Goal: Contribute content: Contribute content

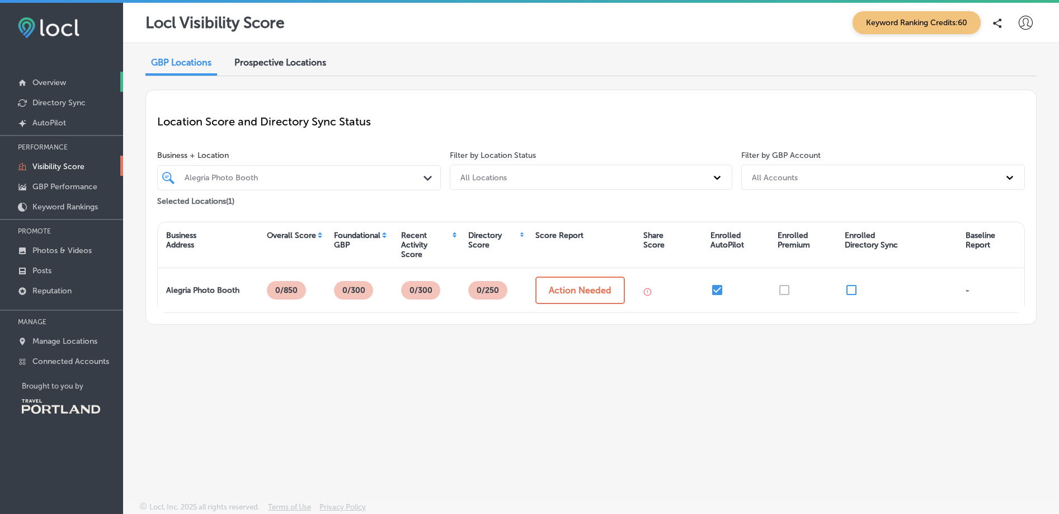
click at [53, 81] on p "Overview" at bounding box center [49, 83] width 34 height 10
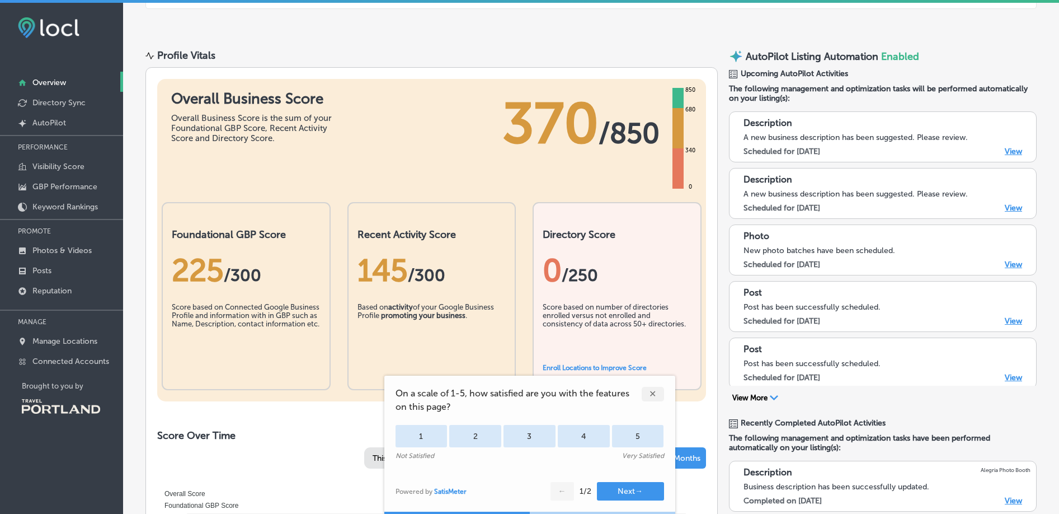
scroll to position [74, 0]
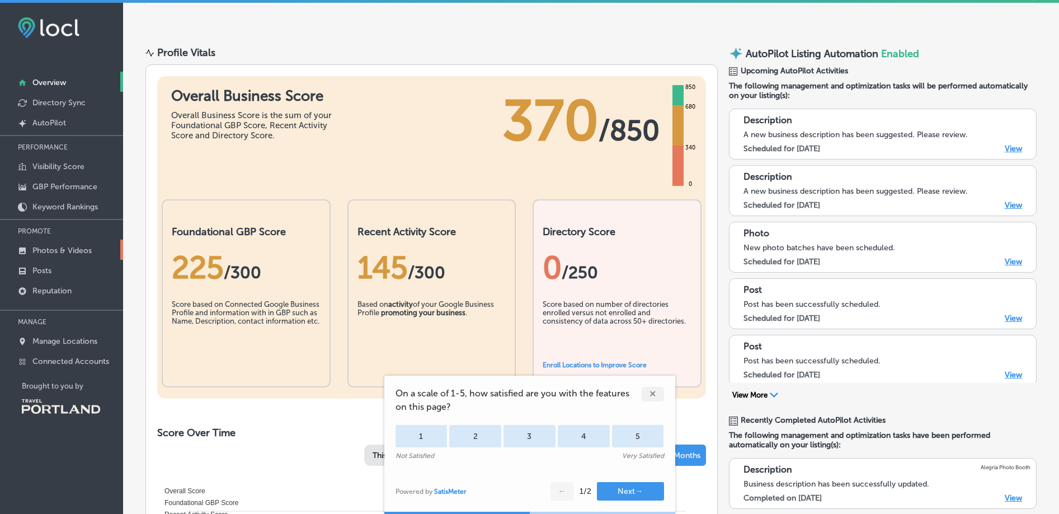
click at [67, 248] on p "Photos & Videos" at bounding box center [61, 251] width 59 height 10
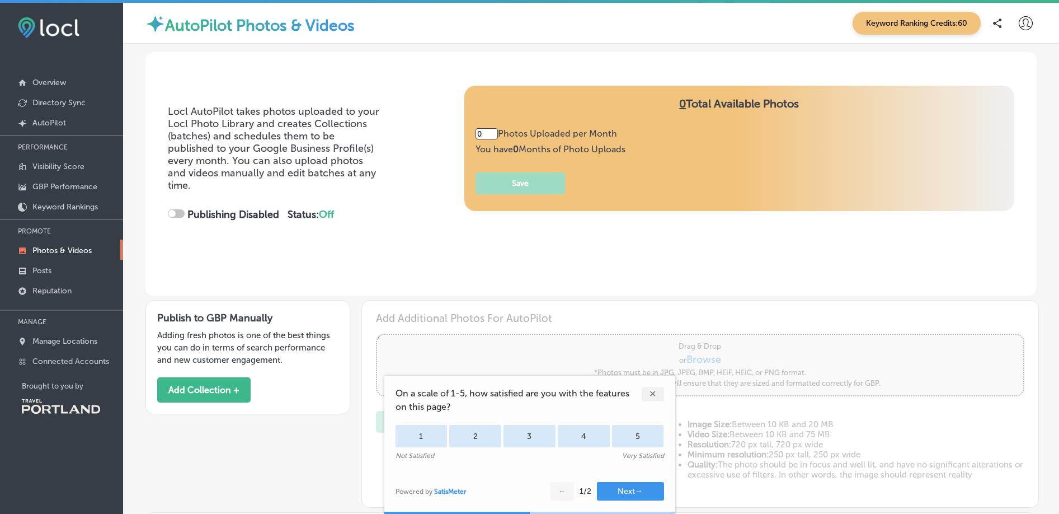
type input "2"
click at [62, 270] on link "Posts" at bounding box center [61, 270] width 123 height 20
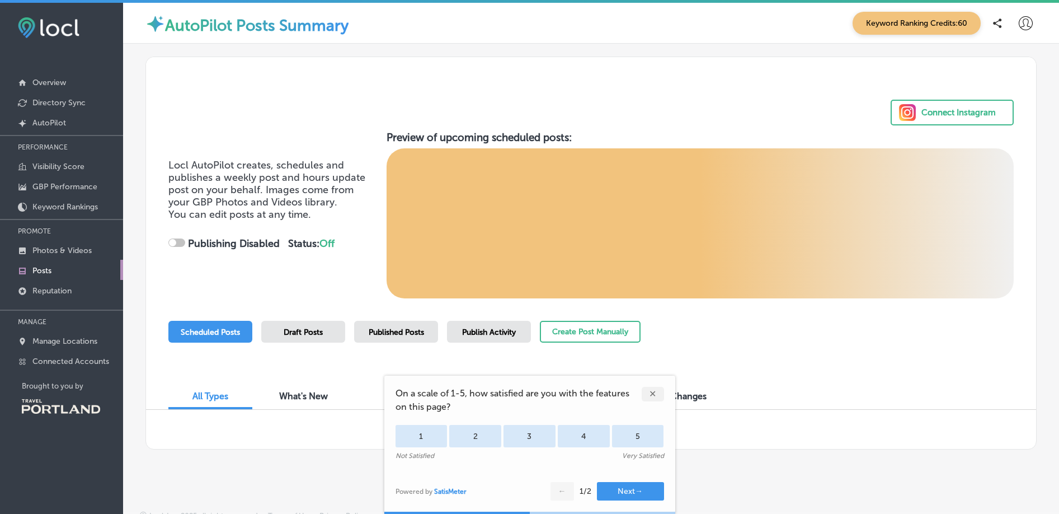
scroll to position [8, 0]
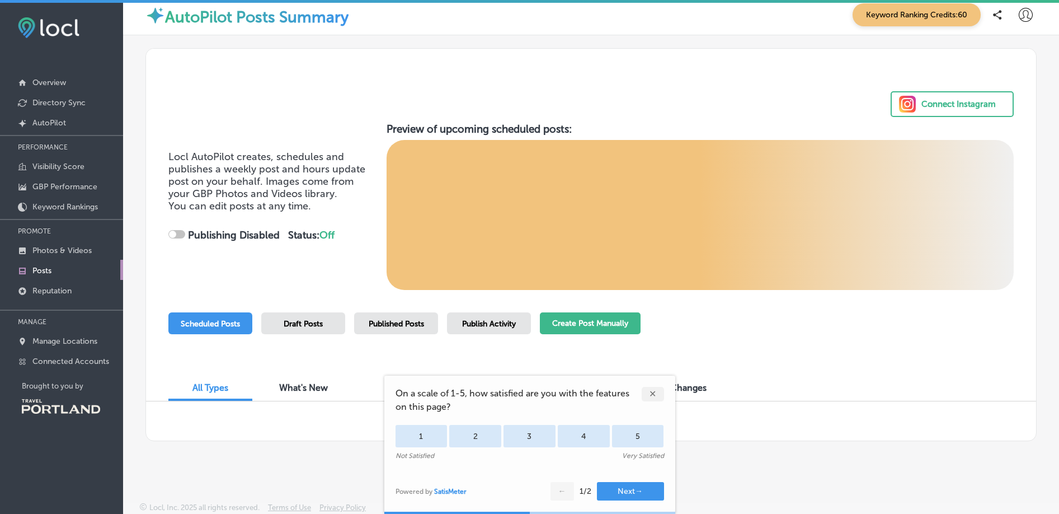
click at [608, 328] on button "Create Post Manually" at bounding box center [590, 323] width 101 height 22
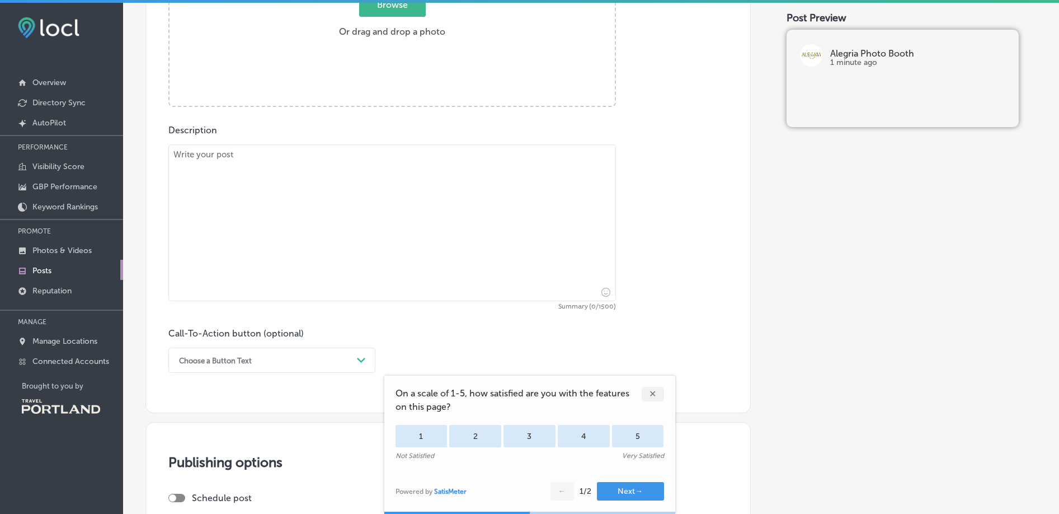
scroll to position [426, 0]
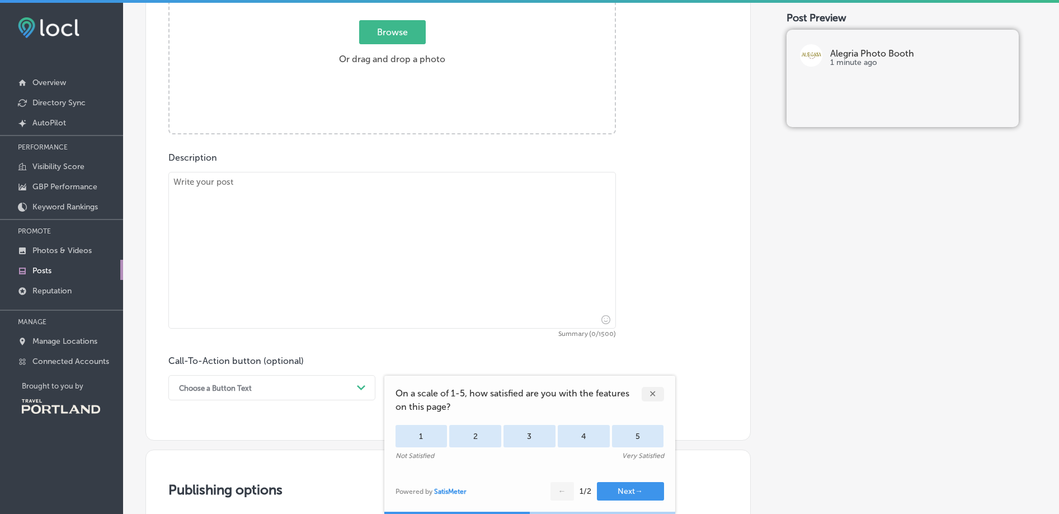
click at [349, 232] on textarea at bounding box center [392, 250] width 448 height 157
paste textarea "[URL][DOMAIN_NAME][US_STATE]"
type textarea "[URL][DOMAIN_NAME][US_STATE]"
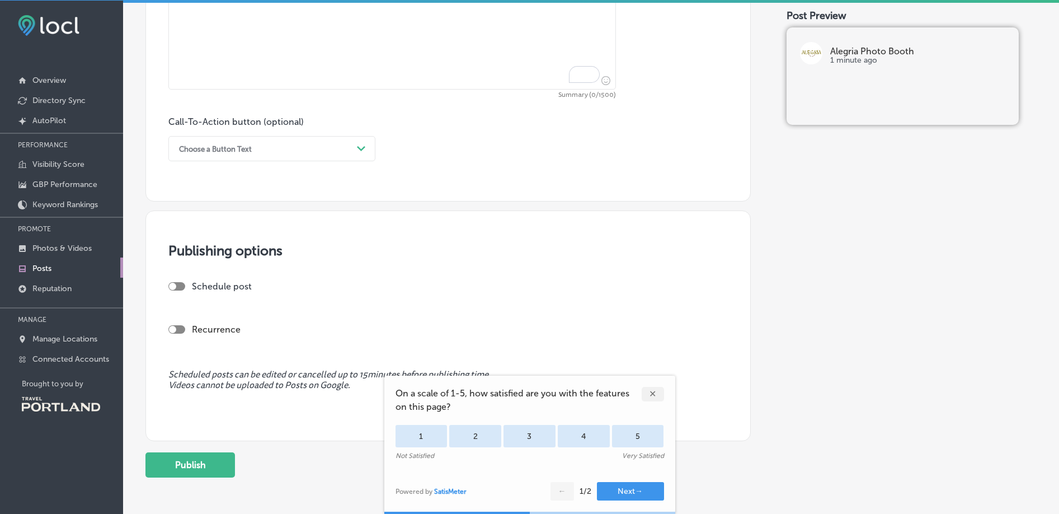
scroll to position [653, 0]
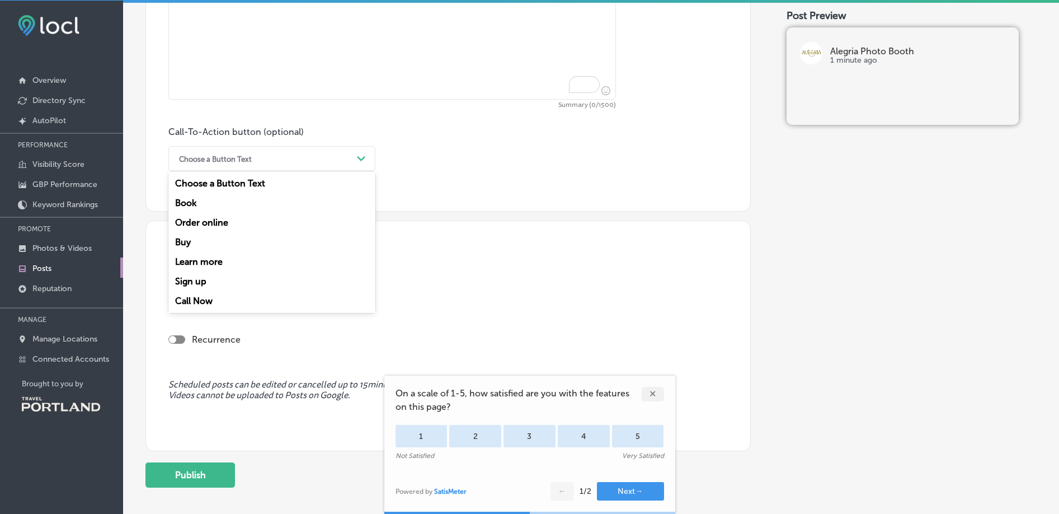
click at [326, 152] on div "Choose a Button Text" at bounding box center [262, 158] width 179 height 17
click at [199, 266] on div "Learn more" at bounding box center [271, 262] width 207 height 20
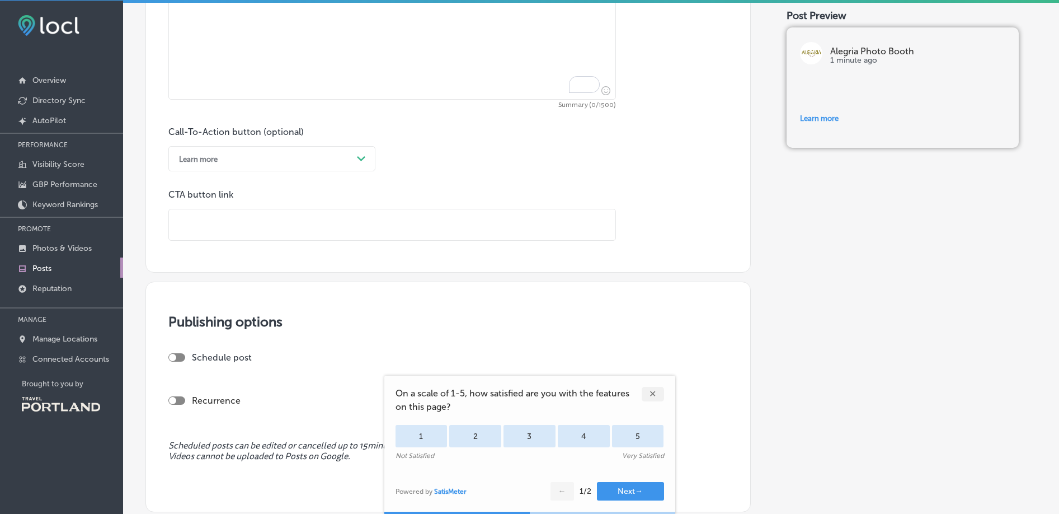
click at [247, 210] on input "text" at bounding box center [392, 224] width 446 height 31
paste input "[URL][DOMAIN_NAME][US_STATE]"
type input "[URL][DOMAIN_NAME][US_STATE]"
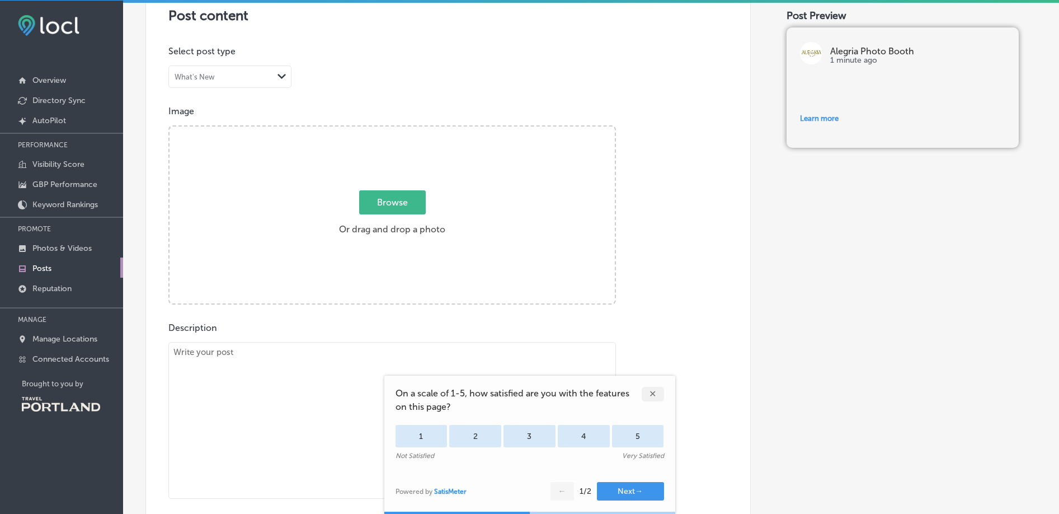
scroll to position [250, 0]
click at [410, 208] on span "Browse" at bounding box center [392, 206] width 67 height 24
click at [410, 134] on input "Browse Or drag and drop a photo" at bounding box center [392, 131] width 445 height 3
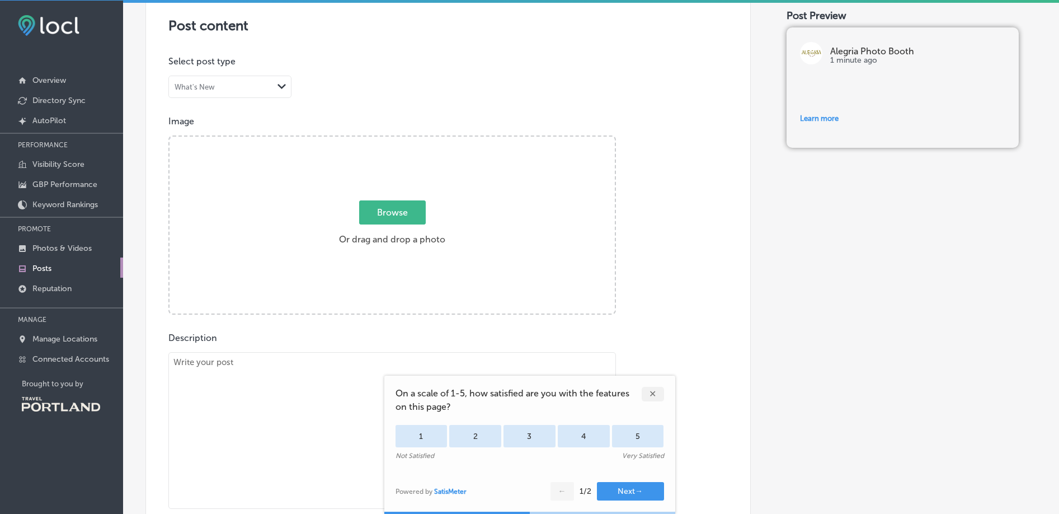
scroll to position [321, 0]
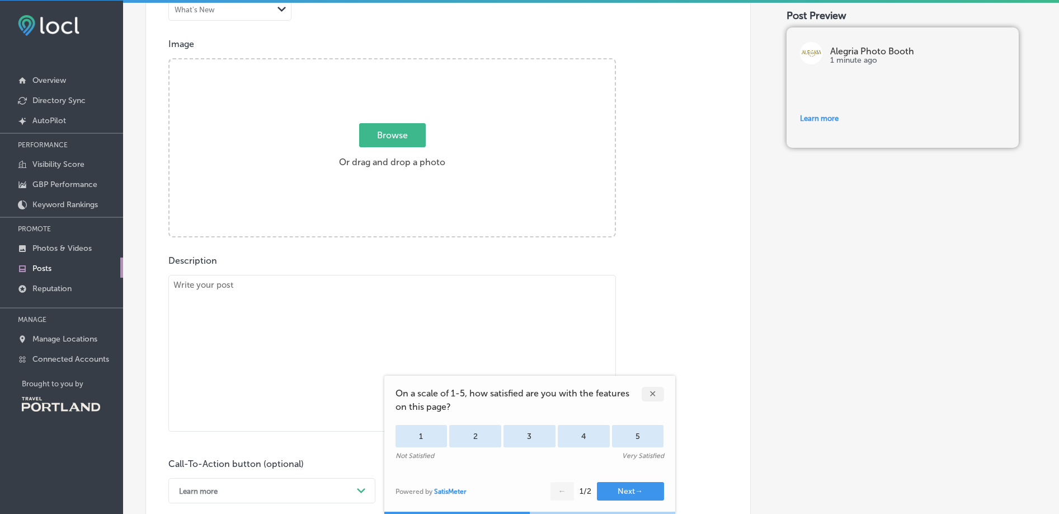
click at [253, 294] on textarea "To enrich screen reader interactions, please activate Accessibility in Grammarl…" at bounding box center [392, 353] width 448 height 157
paste textarea "🌿 An Outdoor Wedding to Remember in [GEOGRAPHIC_DATA], [US_STATE] 🌿"
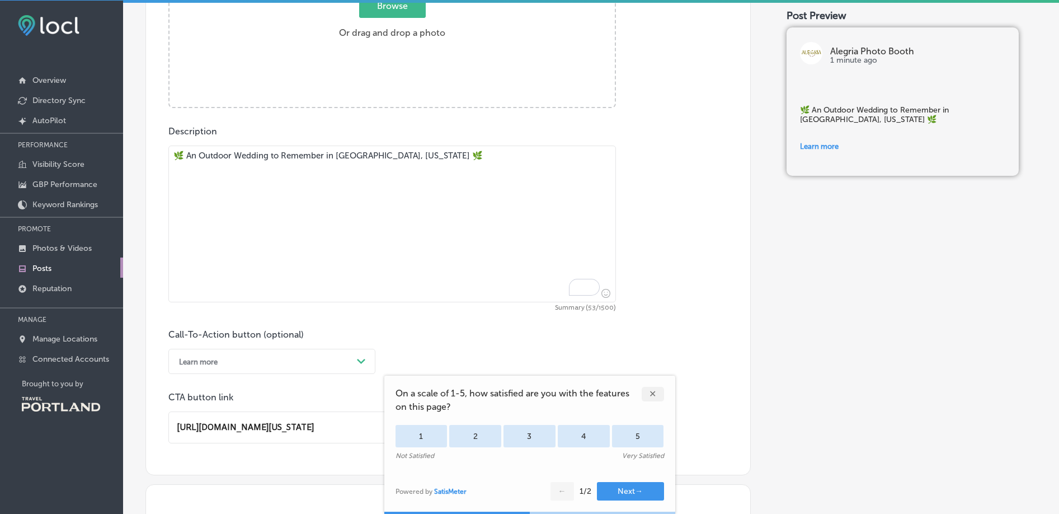
scroll to position [517, 0]
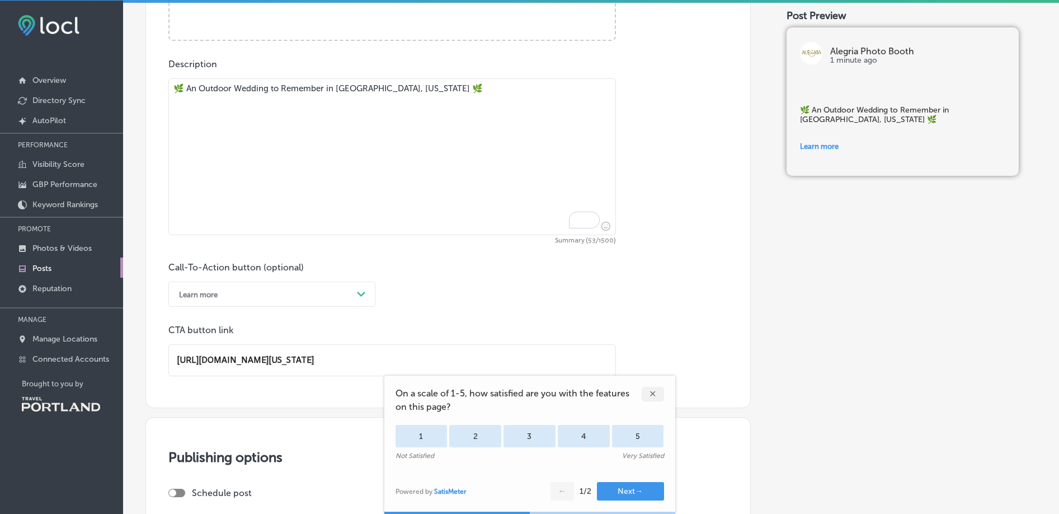
click at [338, 184] on textarea "🌿 An Outdoor Wedding to Remember in [GEOGRAPHIC_DATA], [US_STATE] 🌿" at bounding box center [392, 156] width 448 height 157
paste textarea "We had the honor of celebrating with [[PERSON_NAME]’s First Names] at Weddings …"
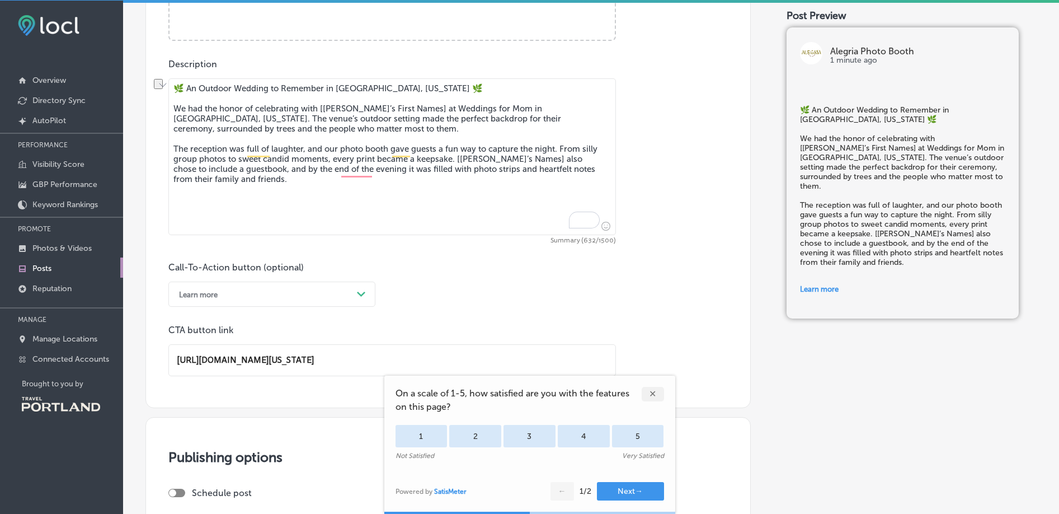
drag, startPoint x: 407, startPoint y: 109, endPoint x: 320, endPoint y: 112, distance: 86.8
click at [320, 112] on textarea "🌿 An Outdoor Wedding to Remember in [GEOGRAPHIC_DATA], [US_STATE] 🌿 We had the …" at bounding box center [392, 156] width 448 height 157
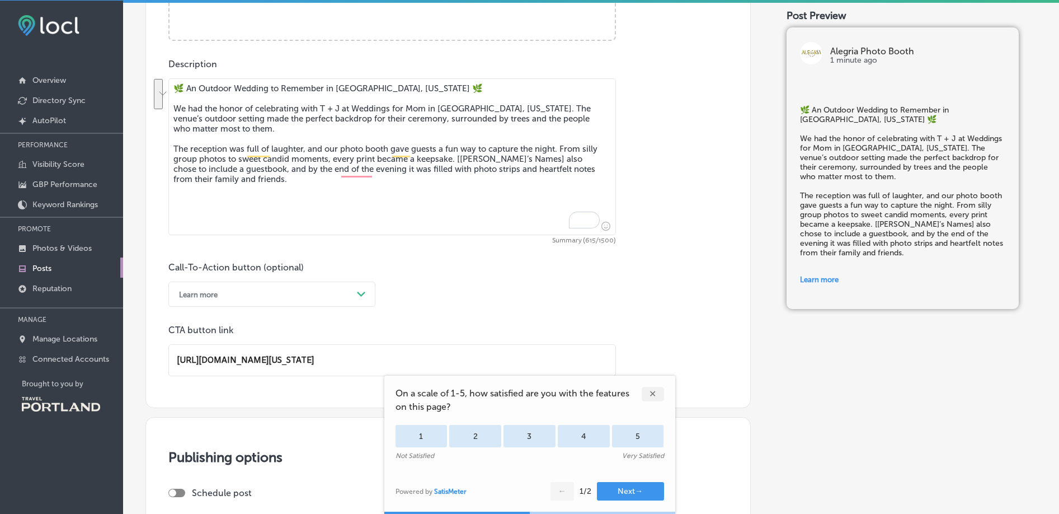
drag, startPoint x: 257, startPoint y: 131, endPoint x: 494, endPoint y: 112, distance: 238.0
click at [494, 112] on textarea "🌿 An Outdoor Wedding to Remember in [GEOGRAPHIC_DATA], [US_STATE] 🌿 We had the …" at bounding box center [392, 156] width 448 height 157
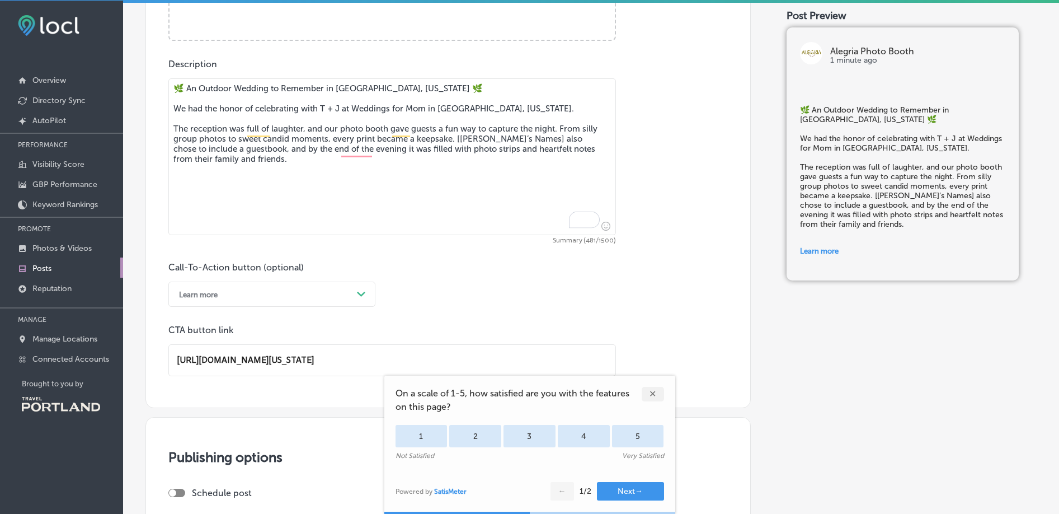
click at [205, 125] on textarea "🌿 An Outdoor Wedding to Remember in [GEOGRAPHIC_DATA], [US_STATE] 🌿 We had the …" at bounding box center [392, 156] width 448 height 157
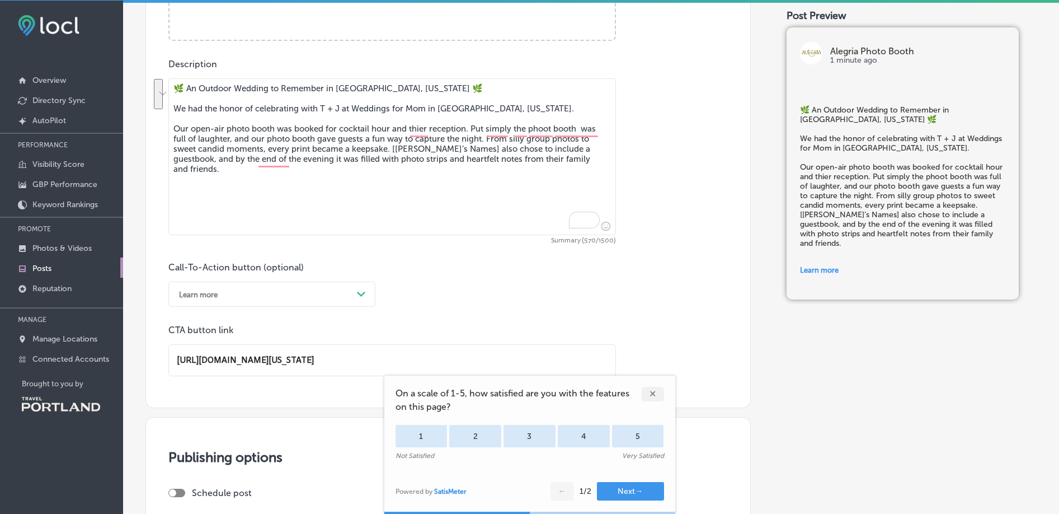
drag, startPoint x: 472, startPoint y: 129, endPoint x: 393, endPoint y: 150, distance: 81.7
click at [393, 150] on textarea "🌿 An Outdoor Wedding to Remember in [GEOGRAPHIC_DATA], [US_STATE] 🌿 We had the …" at bounding box center [392, 156] width 448 height 157
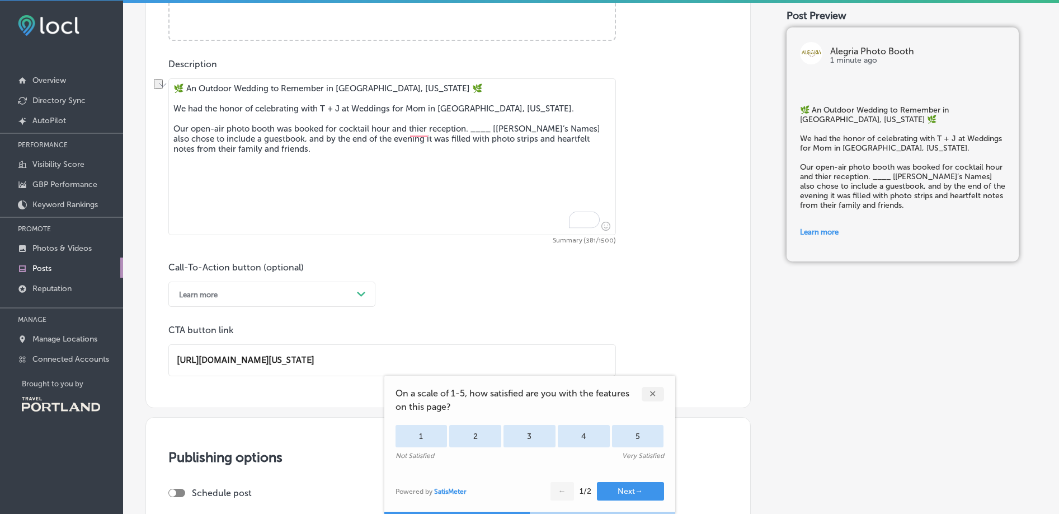
drag, startPoint x: 340, startPoint y: 111, endPoint x: 321, endPoint y: 111, distance: 18.5
click at [321, 111] on textarea "🌿 An Outdoor Wedding to Remember in [GEOGRAPHIC_DATA], [US_STATE] 🌿 We had the …" at bounding box center [392, 156] width 448 height 157
drag, startPoint x: 553, startPoint y: 128, endPoint x: 495, endPoint y: 129, distance: 58.7
click at [495, 129] on textarea "🌿 An Outdoor Wedding to Remember in [GEOGRAPHIC_DATA], [US_STATE] 🌿 We had the …" at bounding box center [392, 156] width 448 height 157
paste textarea "T + J"
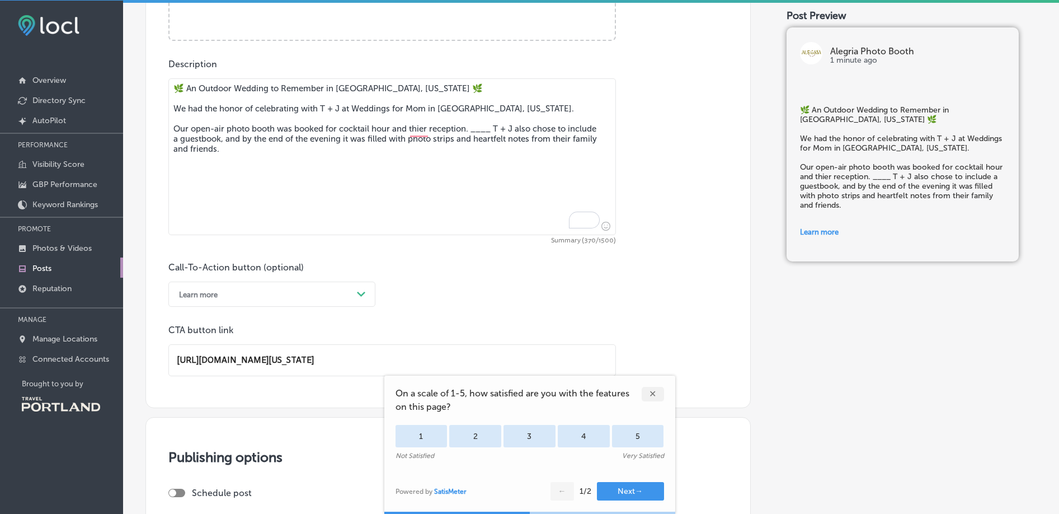
click at [517, 168] on textarea "🌿 An Outdoor Wedding to Remember in [GEOGRAPHIC_DATA], [US_STATE] 🌿 We had the …" at bounding box center [392, 156] width 448 height 157
drag, startPoint x: 481, startPoint y: 162, endPoint x: 195, endPoint y: 81, distance: 297.8
click at [195, 81] on textarea "🌿 An Outdoor Wedding to Remember in [GEOGRAPHIC_DATA], [US_STATE] 🌿 We had the …" at bounding box center [392, 156] width 448 height 157
click at [275, 176] on textarea "🌿 An Outdoor Wedding to Remember in [GEOGRAPHIC_DATA], [US_STATE] 🌿 We had the …" at bounding box center [392, 156] width 448 height 157
drag, startPoint x: 273, startPoint y: 174, endPoint x: 97, endPoint y: 130, distance: 181.0
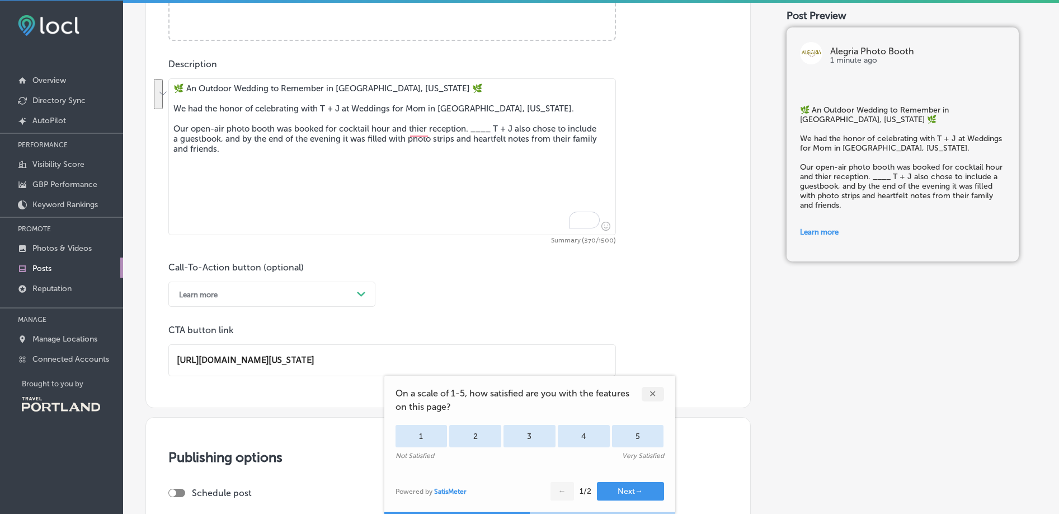
click at [97, 130] on div "iconmonstr-menu-thin copy Created with Sketch. Overview Directory Sync Created …" at bounding box center [529, 258] width 1059 height 514
paste textarea "We brought our open air photo booth for cocktail hour and the reception, and it…"
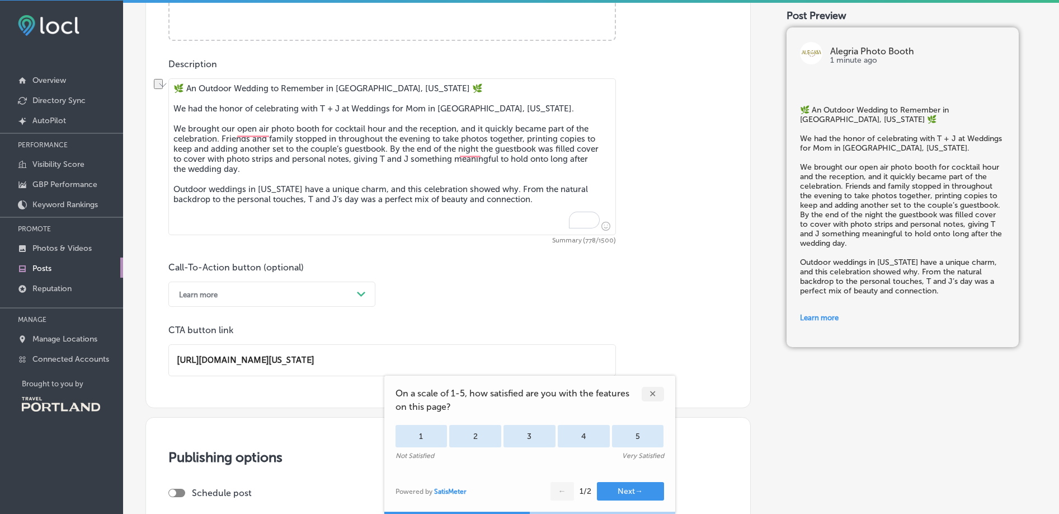
drag, startPoint x: 224, startPoint y: 127, endPoint x: 144, endPoint y: 127, distance: 80.0
click at [144, 127] on div "Back Publish to * When publishing to Facebook and Instagram, only the post imag…" at bounding box center [591, 112] width 936 height 1179
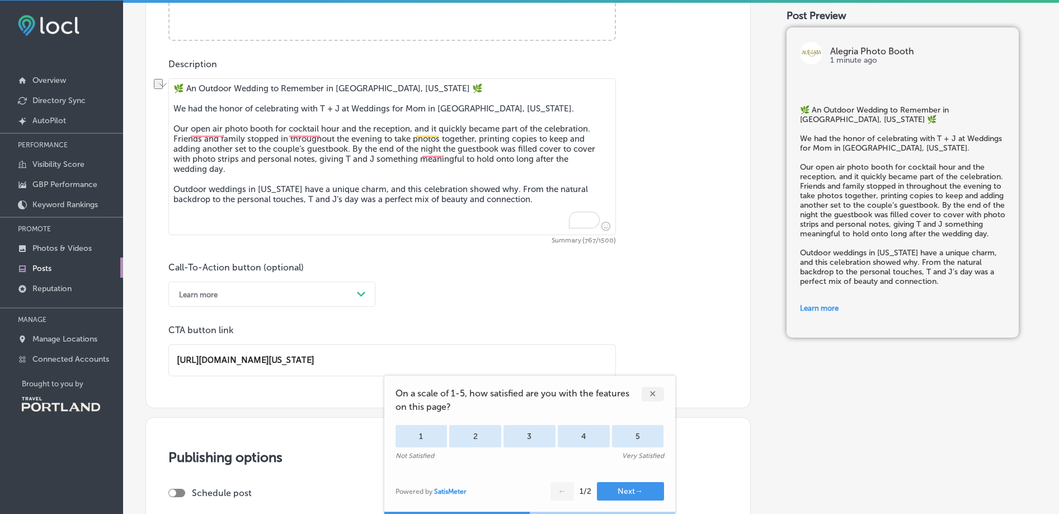
drag, startPoint x: 539, startPoint y: 152, endPoint x: 604, endPoint y: 154, distance: 64.9
click at [604, 154] on textarea "🌿 An Outdoor Wedding to Remember in [GEOGRAPHIC_DATA], [US_STATE] 🌿 We had the …" at bounding box center [392, 156] width 448 height 157
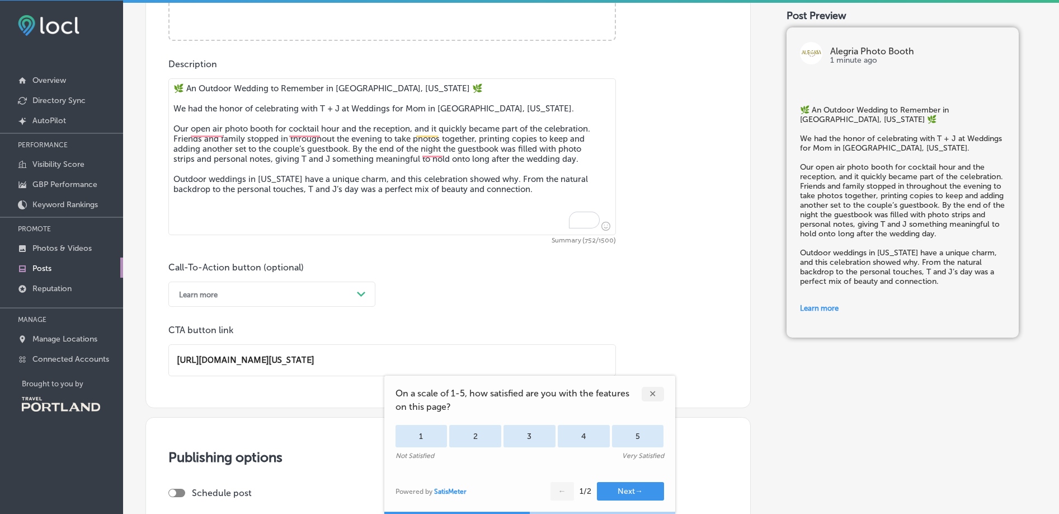
click at [273, 133] on textarea "🌿 An Outdoor Wedding to Remember in [GEOGRAPHIC_DATA], [US_STATE] 🌿 We had the …" at bounding box center [392, 156] width 448 height 157
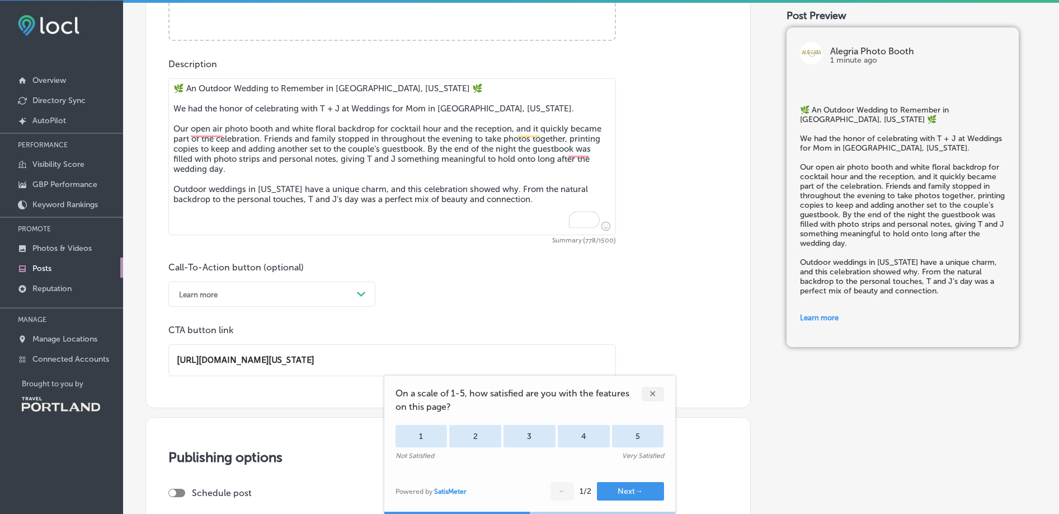
click at [315, 214] on textarea "🌿 An Outdoor Wedding to Remember in [GEOGRAPHIC_DATA], [US_STATE] 🌿 We had the …" at bounding box center [392, 156] width 448 height 157
drag, startPoint x: 547, startPoint y: 190, endPoint x: 306, endPoint y: 203, distance: 241.5
click at [306, 203] on textarea "🌿 An Outdoor Wedding to Remember in [GEOGRAPHIC_DATA], [US_STATE] 🌿 We had the …" at bounding box center [392, 156] width 448 height 157
drag, startPoint x: 505, startPoint y: 192, endPoint x: 544, endPoint y: 200, distance: 39.5
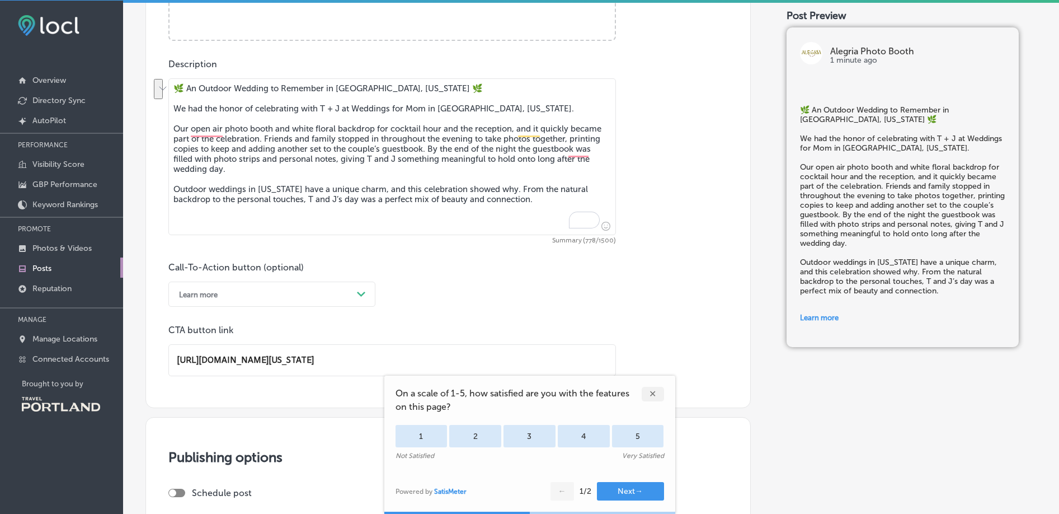
click at [544, 200] on textarea "🌿 An Outdoor Wedding to Remember in [GEOGRAPHIC_DATA], [US_STATE] 🌿 We had the …" at bounding box center [392, 156] width 448 height 157
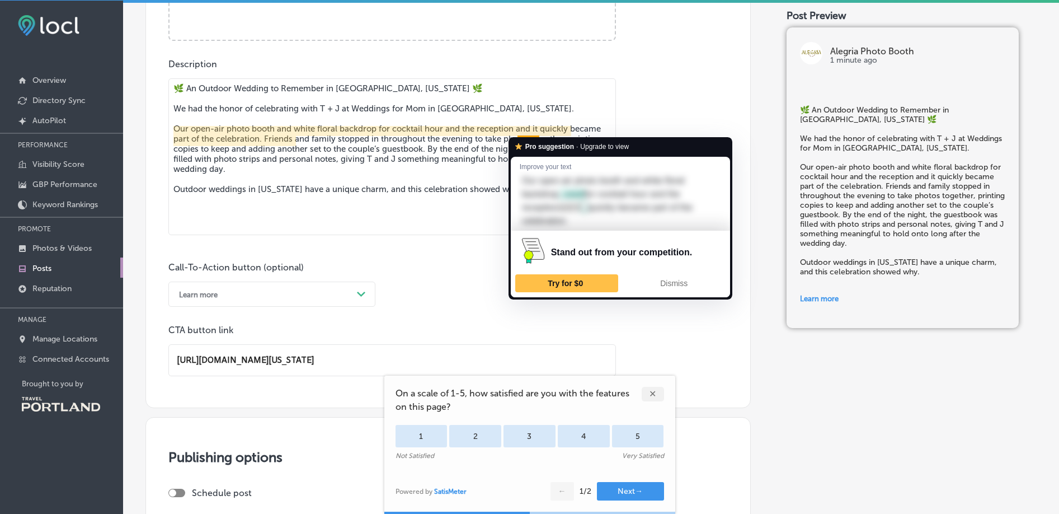
click at [531, 131] on textarea "🌿 An Outdoor Wedding to Remember in [GEOGRAPHIC_DATA], [US_STATE] 🌿 We had the …" at bounding box center [392, 156] width 448 height 157
click at [470, 152] on textarea "🌿 An Outdoor Wedding to Remember in [GEOGRAPHIC_DATA], [US_STATE] 🌿 We had the …" at bounding box center [392, 156] width 448 height 157
click at [464, 167] on textarea "🌿 An Outdoor Wedding to Remember in [GEOGRAPHIC_DATA], [US_STATE] 🌿 We had the …" at bounding box center [392, 156] width 448 height 157
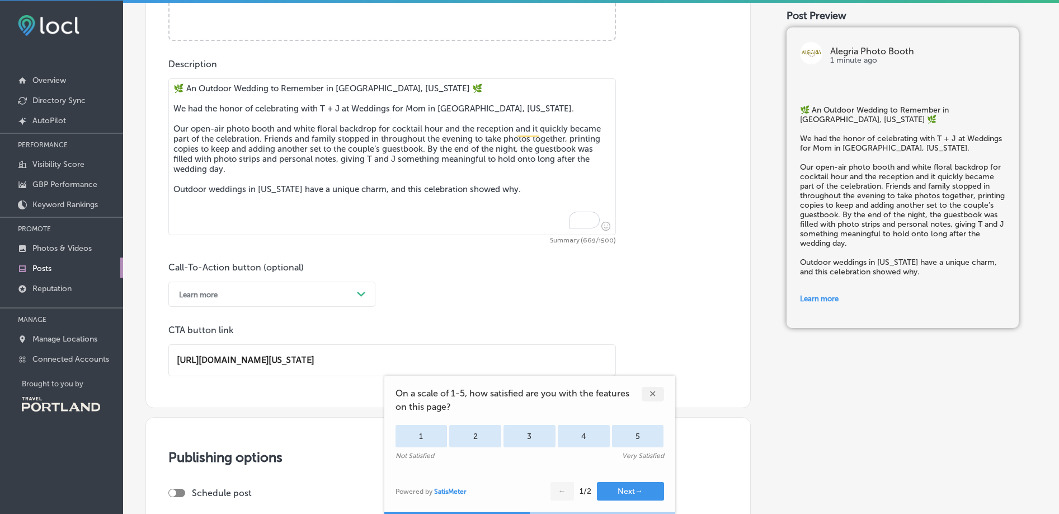
click at [381, 220] on textarea "🌿 An Outdoor Wedding to Remember in [GEOGRAPHIC_DATA], [US_STATE] 🌿 We had the …" at bounding box center [392, 156] width 448 height 157
click at [373, 212] on textarea "🌿 An Outdoor Wedding to Remember in [GEOGRAPHIC_DATA], [US_STATE] 🌿 We had the …" at bounding box center [392, 156] width 448 height 157
paste textarea "🤍 e"
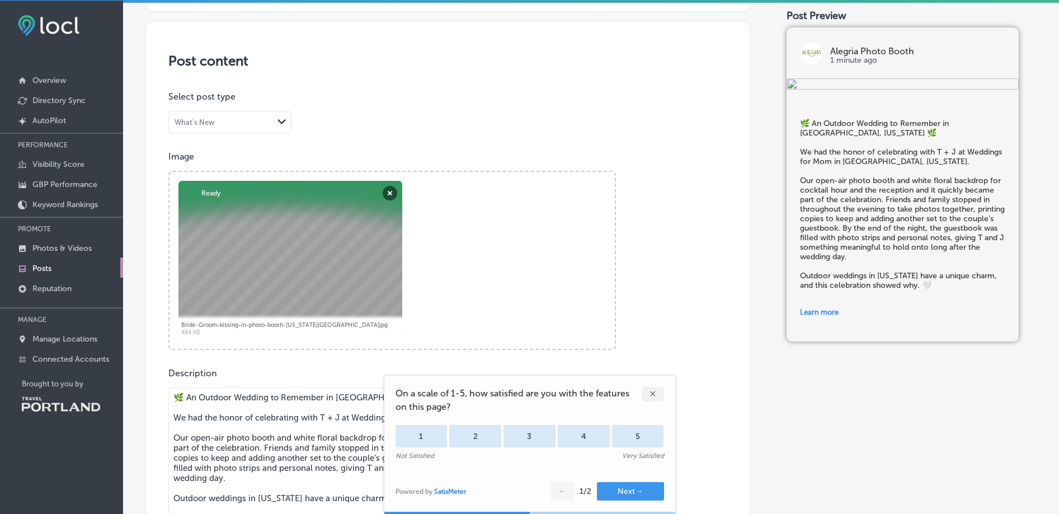
scroll to position [393, 0]
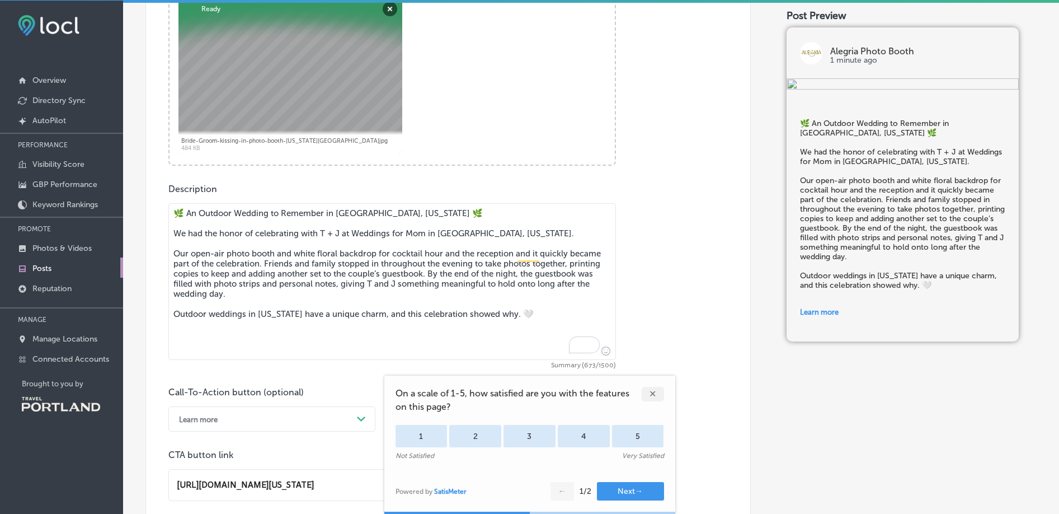
click at [478, 270] on textarea "🌿 An Outdoor Wedding to Remember in [GEOGRAPHIC_DATA], [US_STATE] 🌿 We had the …" at bounding box center [392, 281] width 448 height 157
click at [441, 307] on textarea "🌿 An Outdoor Wedding to Remember in [GEOGRAPHIC_DATA], [US_STATE] 🌿 We had the …" at bounding box center [392, 281] width 448 height 157
click at [530, 313] on textarea "🌿 An Outdoor Wedding to Remember in [GEOGRAPHIC_DATA], [US_STATE] 🌿 We had the …" at bounding box center [392, 281] width 448 height 157
click at [510, 300] on textarea "🌿 An Outdoor Wedding to Remember in [GEOGRAPHIC_DATA], [US_STATE] 🌿 We had the …" at bounding box center [392, 281] width 448 height 157
click at [500, 293] on textarea "🌿 An Outdoor Wedding to Remember in [GEOGRAPHIC_DATA], [US_STATE] 🌿 We had the …" at bounding box center [392, 281] width 448 height 157
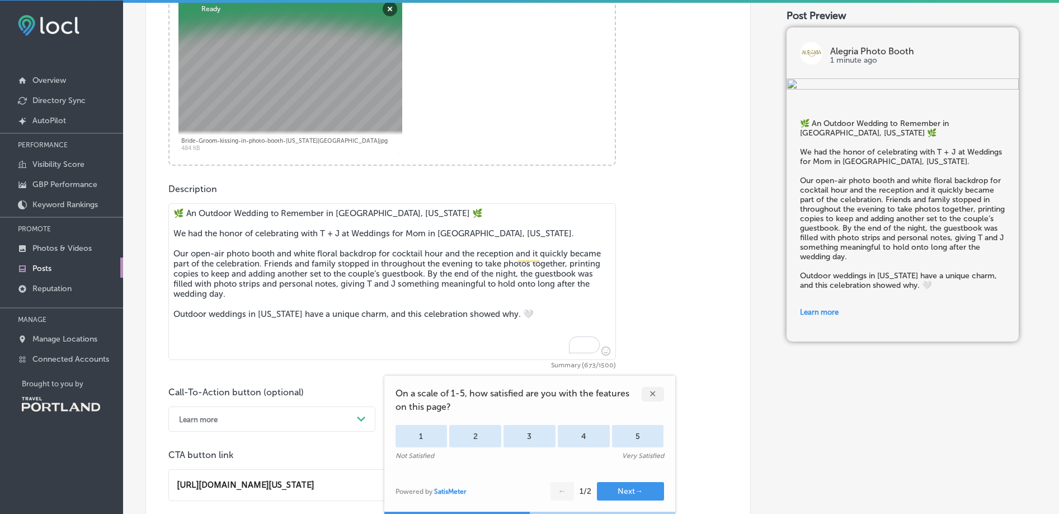
click at [530, 312] on textarea "🌿 An Outdoor Wedding to Remember in [GEOGRAPHIC_DATA], [US_STATE] 🌿 We had the …" at bounding box center [392, 281] width 448 height 157
click at [513, 294] on textarea "🌿 An Outdoor Wedding to Remember in [GEOGRAPHIC_DATA], [US_STATE] 🌿 We had the …" at bounding box center [392, 281] width 448 height 157
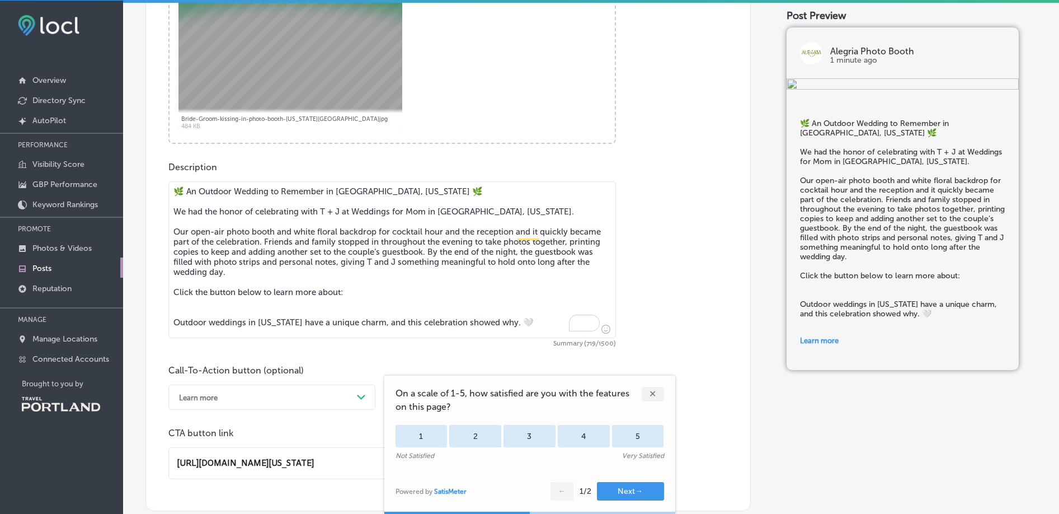
scroll to position [415, 0]
click at [257, 306] on textarea "🌿 An Outdoor Wedding to Remember in [GEOGRAPHIC_DATA], [US_STATE] 🌿 We had the …" at bounding box center [392, 259] width 448 height 157
drag, startPoint x: 535, startPoint y: 331, endPoint x: 182, endPoint y: 159, distance: 392.1
click at [182, 159] on div "Post content Select location(s) Select post type What's New Path Created with S…" at bounding box center [447, 162] width 605 height 696
click at [345, 290] on textarea "🌿 An Outdoor Wedding to Remember in [GEOGRAPHIC_DATA], [US_STATE] 🌿 We had the …" at bounding box center [392, 259] width 448 height 157
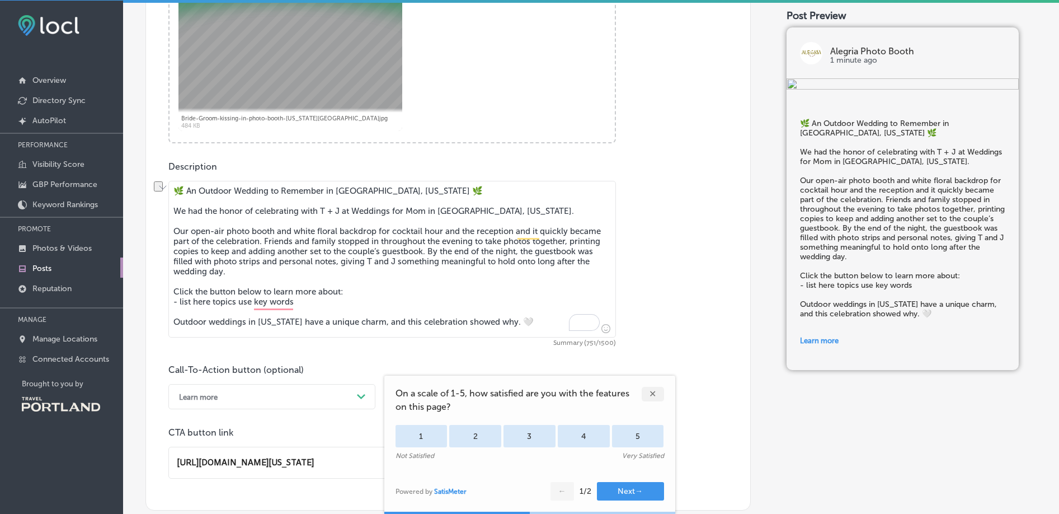
drag, startPoint x: 340, startPoint y: 304, endPoint x: 357, endPoint y: 289, distance: 23.4
click at [357, 290] on textarea "🌿 An Outdoor Wedding to Remember in [GEOGRAPHIC_DATA], [US_STATE] 🌿 We had the …" at bounding box center [392, 259] width 448 height 157
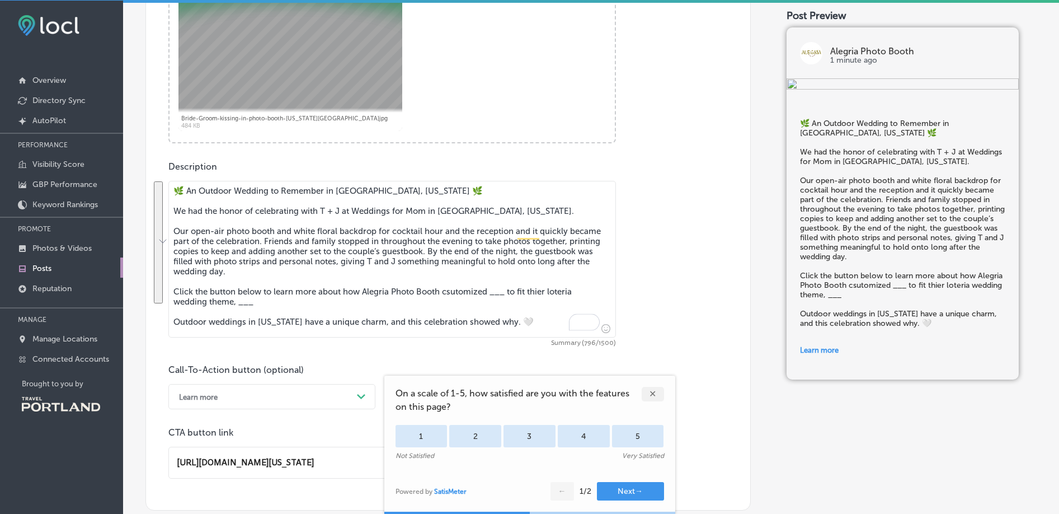
drag, startPoint x: 300, startPoint y: 306, endPoint x: 226, endPoint y: 228, distance: 107.6
click at [226, 229] on textarea "🌿 An Outdoor Wedding to Remember in [GEOGRAPHIC_DATA], [US_STATE] 🌿 We had the …" at bounding box center [392, 259] width 448 height 157
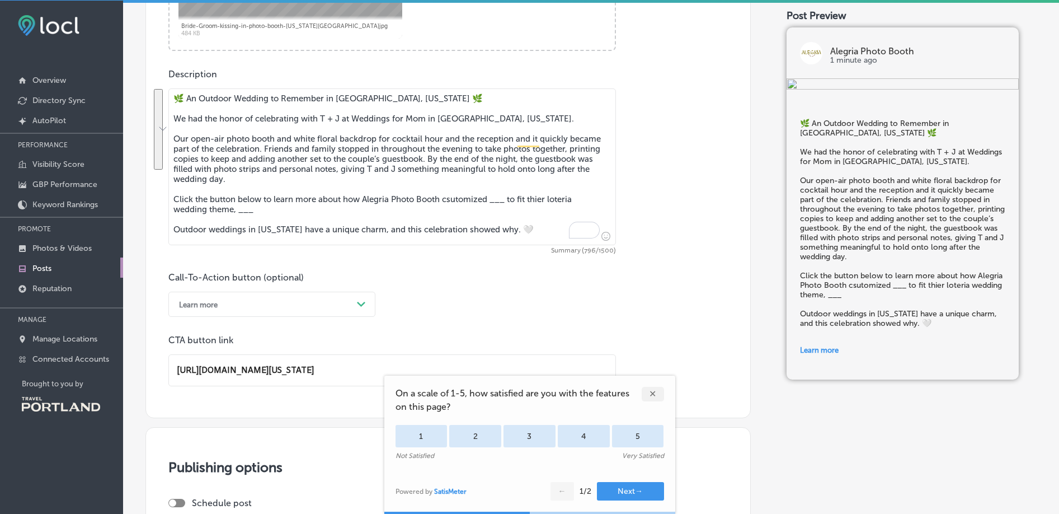
click at [293, 210] on textarea "🌿 An Outdoor Wedding to Remember in [GEOGRAPHIC_DATA], [US_STATE] 🌿 We had the …" at bounding box center [392, 166] width 448 height 157
click at [294, 210] on textarea "🌿 An Outdoor Wedding to Remember in [GEOGRAPHIC_DATA], [US_STATE] 🌿 We had the …" at bounding box center [392, 166] width 448 height 157
drag, startPoint x: 307, startPoint y: 211, endPoint x: 343, endPoint y: 197, distance: 38.8
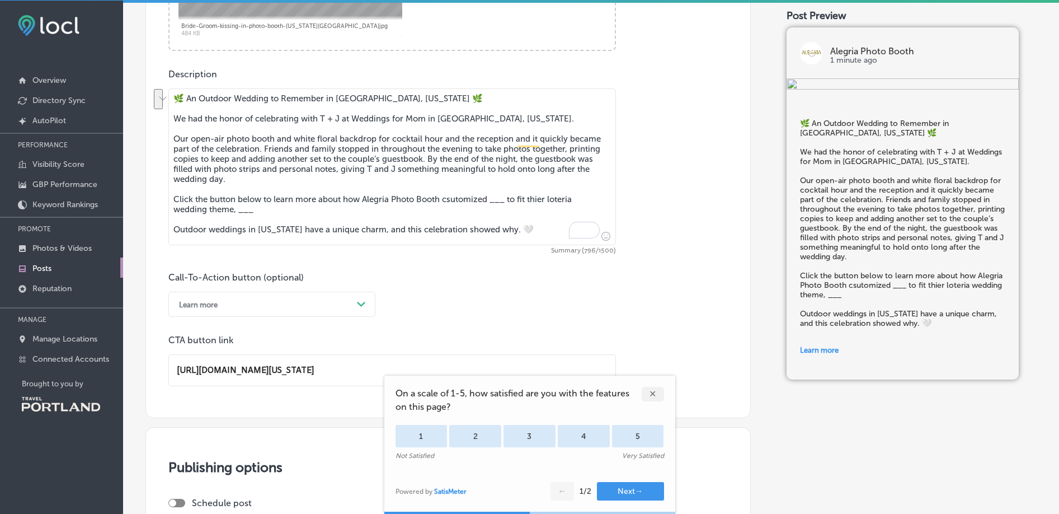
click at [343, 198] on textarea "🌿 An Outdoor Wedding to Remember in [GEOGRAPHIC_DATA], [US_STATE] 🌿 We had the …" at bounding box center [392, 166] width 448 height 157
paste textarea "For their celebration, we also customized the booth with bilingual lotería-insp…"
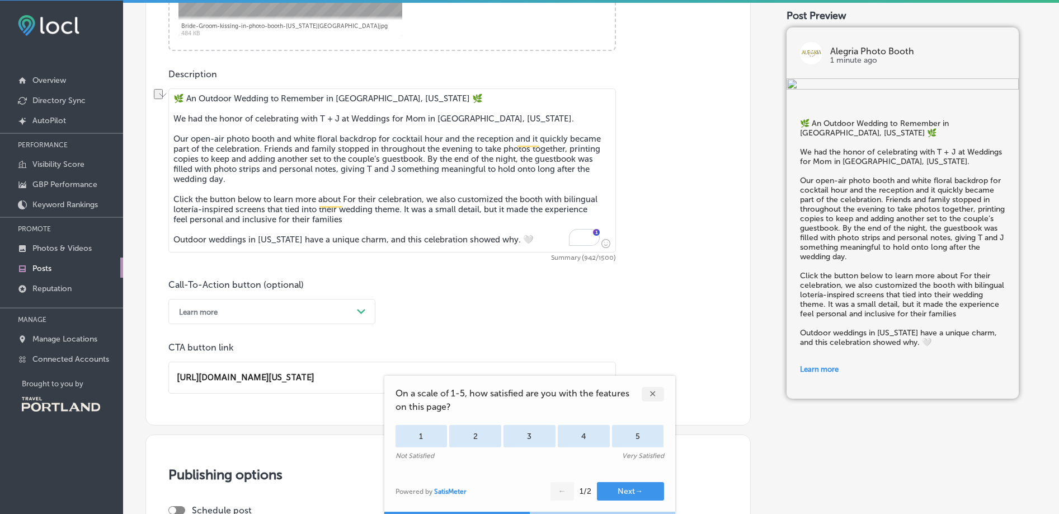
drag, startPoint x: 343, startPoint y: 201, endPoint x: 455, endPoint y: 201, distance: 111.9
click at [455, 201] on textarea "🌿 An Outdoor Wedding to Remember in [GEOGRAPHIC_DATA], [US_STATE] 🌿 We had the …" at bounding box center [392, 170] width 448 height 164
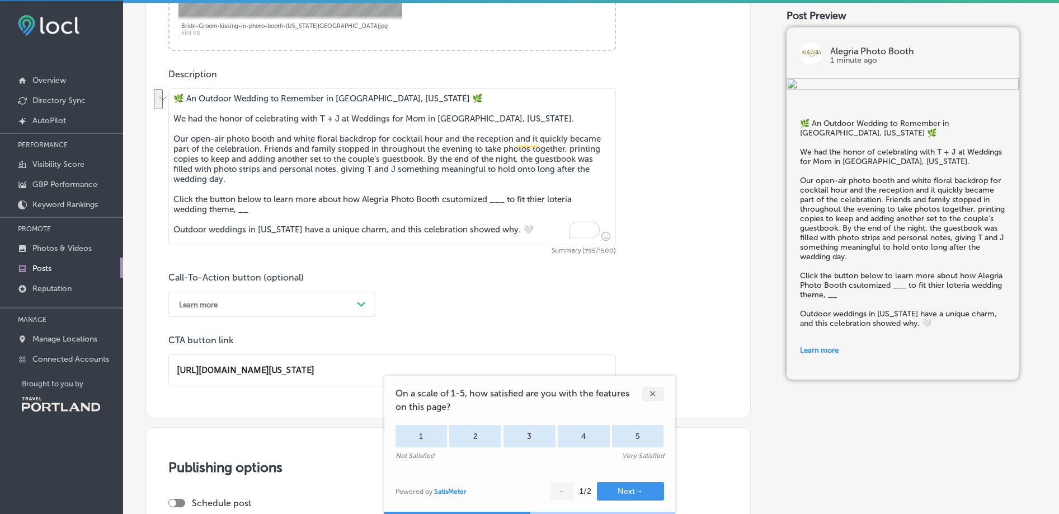
drag, startPoint x: 381, startPoint y: 208, endPoint x: 158, endPoint y: 191, distance: 223.8
click at [158, 191] on div "Post content Select location(s) Select post type What's New Path Created with S…" at bounding box center [447, 70] width 605 height 696
paste textarea "For their celebration, we also customized the booth with bilingual lotería-insp…"
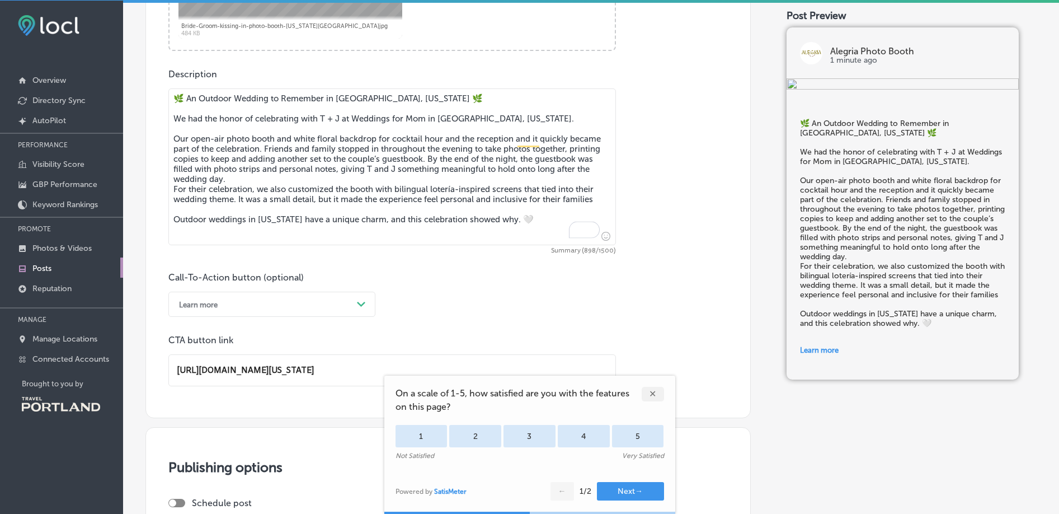
click at [166, 192] on div "Post content Select location(s) Select post type What's New Path Created with S…" at bounding box center [447, 70] width 605 height 696
click at [171, 191] on textarea "🌿 An Outdoor Wedding to Remember in [GEOGRAPHIC_DATA], [US_STATE] 🌿 We had the …" at bounding box center [392, 166] width 448 height 157
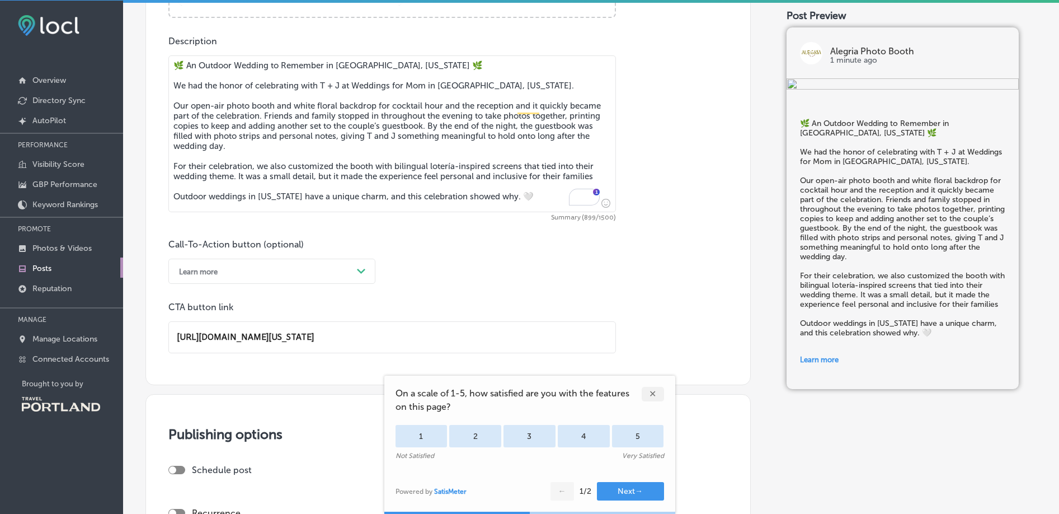
scroll to position [536, 0]
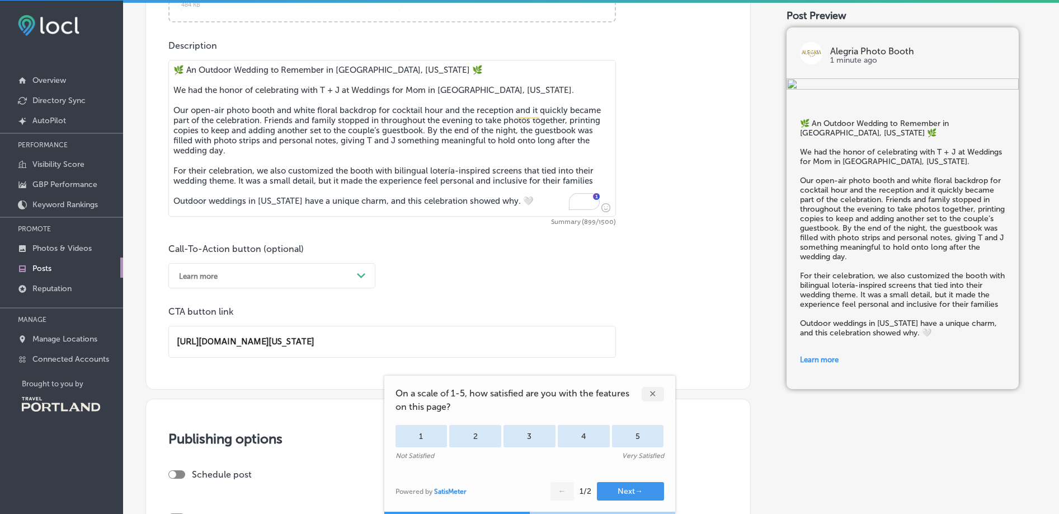
click at [210, 202] on textarea "🌿 An Outdoor Wedding to Remember in [GEOGRAPHIC_DATA], [US_STATE] 🌿 We had the …" at bounding box center [392, 138] width 448 height 157
click at [347, 171] on textarea "🌿 An Outdoor Wedding to Remember in [GEOGRAPHIC_DATA], [US_STATE] 🌿 We had the …" at bounding box center [392, 138] width 448 height 157
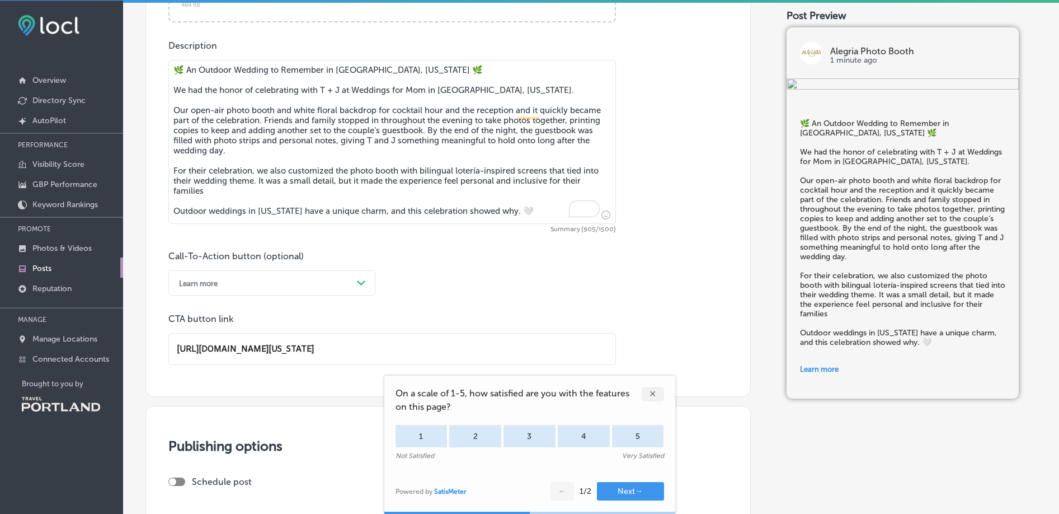
click at [390, 198] on textarea "🌿 An Outdoor Wedding to Remember in [GEOGRAPHIC_DATA], [US_STATE] 🌿 We had the …" at bounding box center [392, 142] width 448 height 164
click at [388, 194] on textarea "🌿 An Outdoor Wedding to Remember in [GEOGRAPHIC_DATA], [US_STATE] 🌿 We had the …" at bounding box center [392, 142] width 448 height 164
click at [505, 214] on textarea "🌿 An Outdoor Wedding to Remember in [GEOGRAPHIC_DATA], [US_STATE] 🌿 We had the …" at bounding box center [392, 142] width 448 height 164
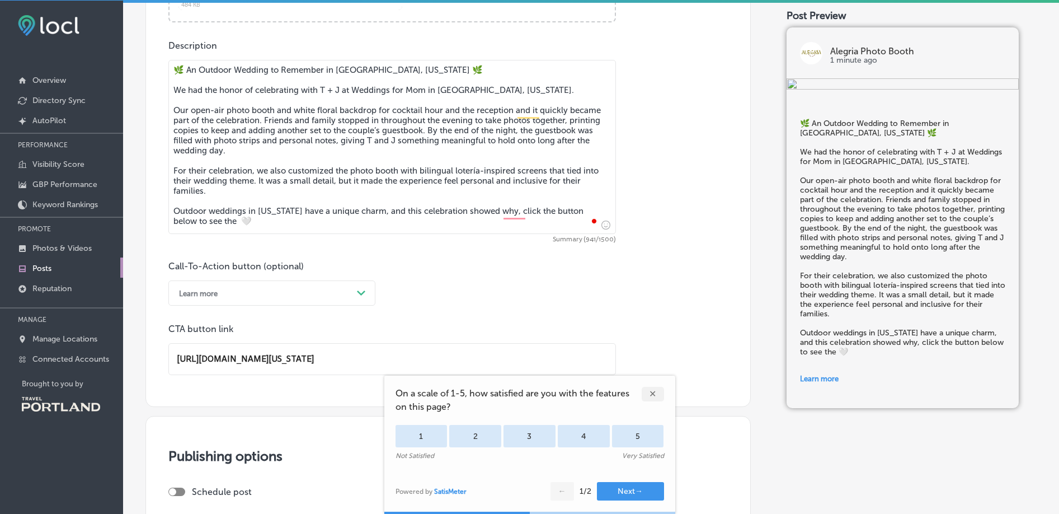
click at [308, 213] on textarea "🌿 An Outdoor Wedding to Remember in [GEOGRAPHIC_DATA], [US_STATE] 🌿 We had the …" at bounding box center [392, 147] width 448 height 174
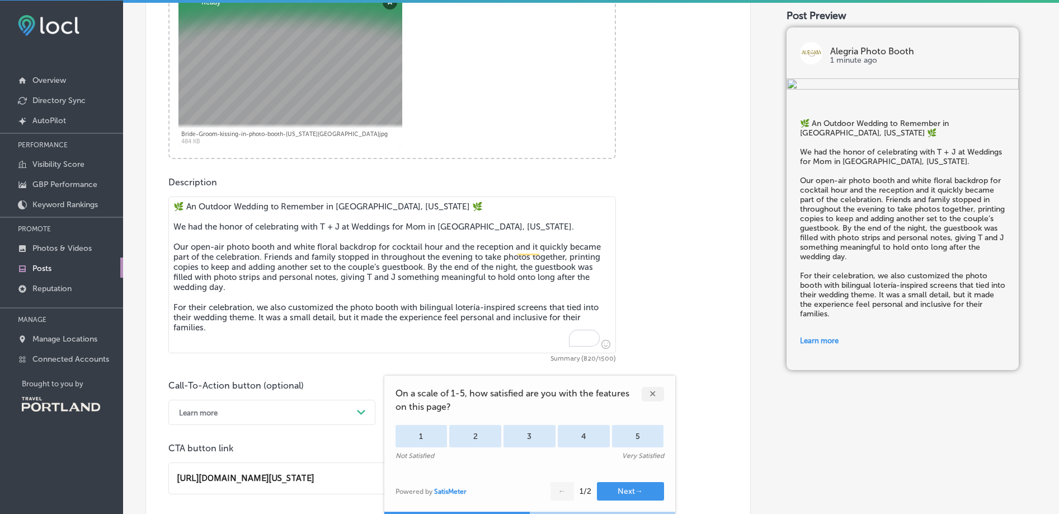
scroll to position [401, 0]
drag, startPoint x: 244, startPoint y: 335, endPoint x: 142, endPoint y: 201, distance: 168.8
click at [142, 201] on div "Back Publish to * When publishing to Facebook and Instagram, only the post imag…" at bounding box center [591, 229] width 936 height 1179
click at [282, 341] on textarea "🌿 An Outdoor Wedding to Remember in [GEOGRAPHIC_DATA], [US_STATE] 🌿 We had the …" at bounding box center [392, 273] width 448 height 157
paste textarea "The guestbook tells only part of the story. Head to the blog to see how our pho…"
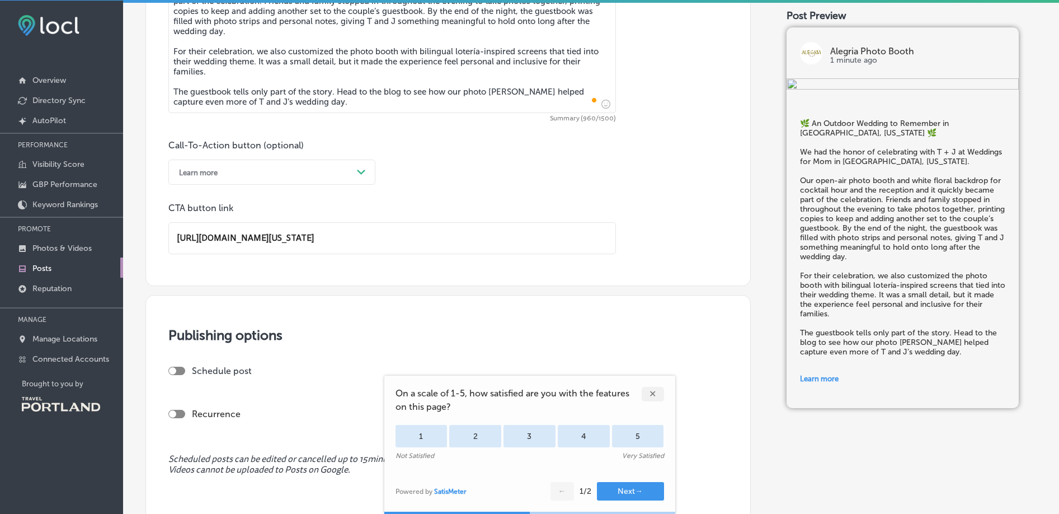
scroll to position [790, 0]
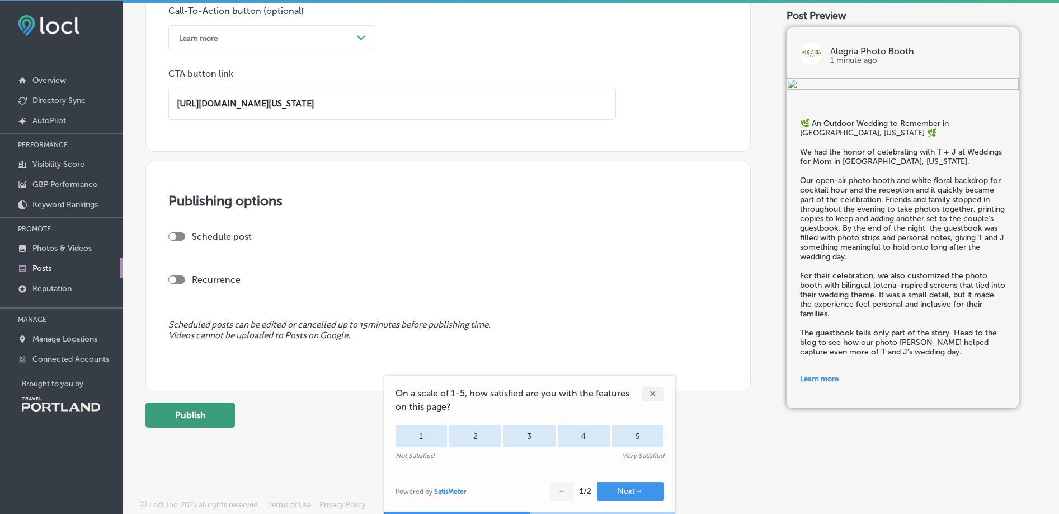
type textarea "🌿 An Outdoor Wedding to Remember in [GEOGRAPHIC_DATA], [US_STATE] 🌿 We had the …"
click at [181, 416] on button "Publish" at bounding box center [190, 414] width 90 height 25
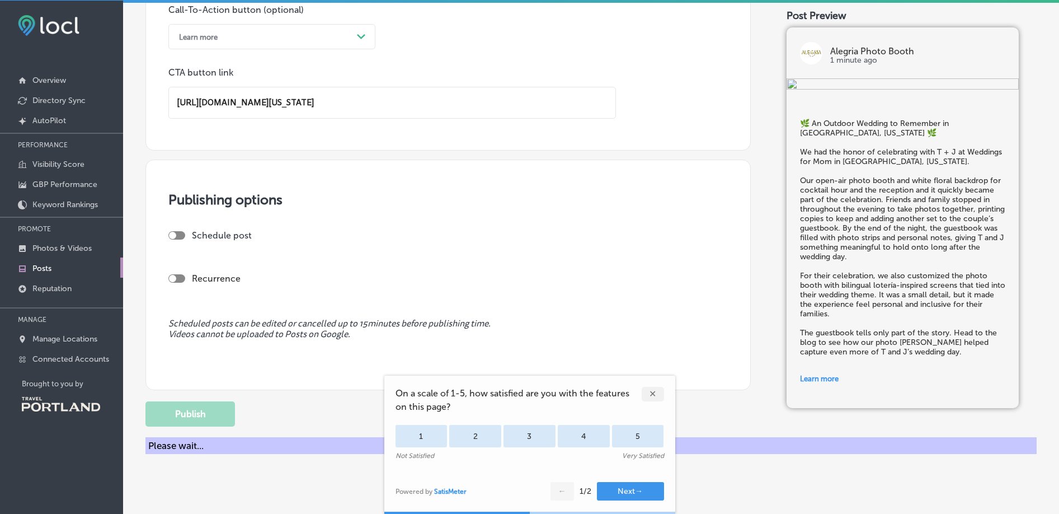
scroll to position [730, 0]
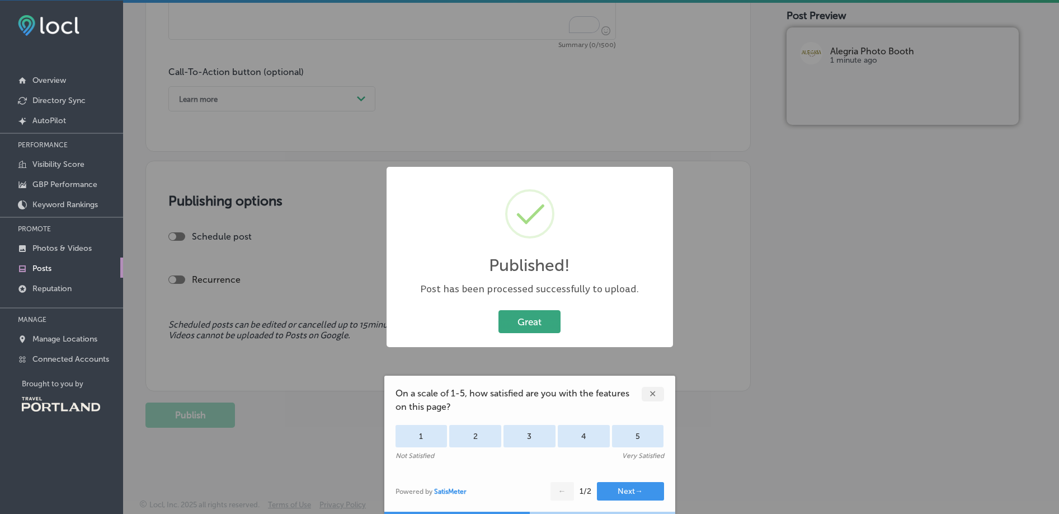
click at [530, 316] on button "Great" at bounding box center [529, 321] width 62 height 23
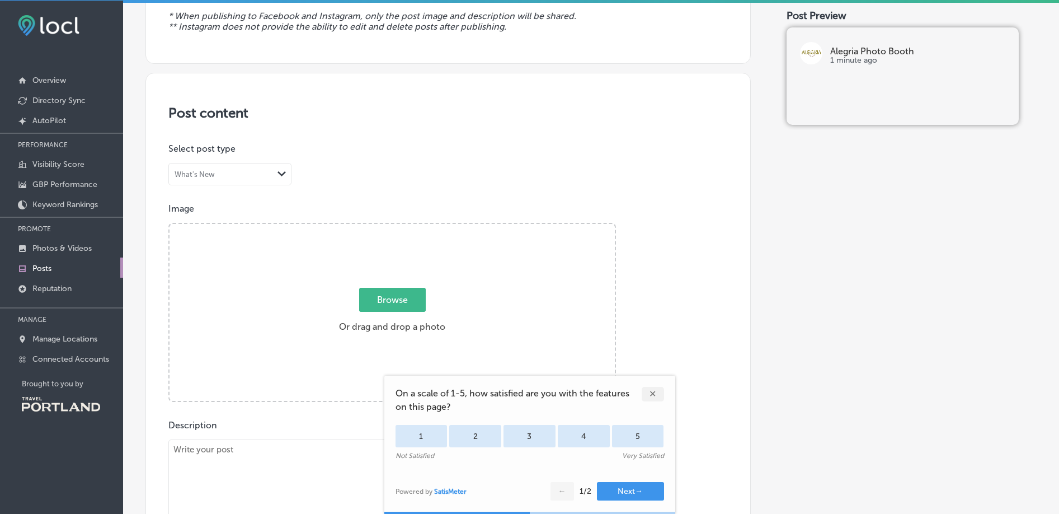
scroll to position [0, 0]
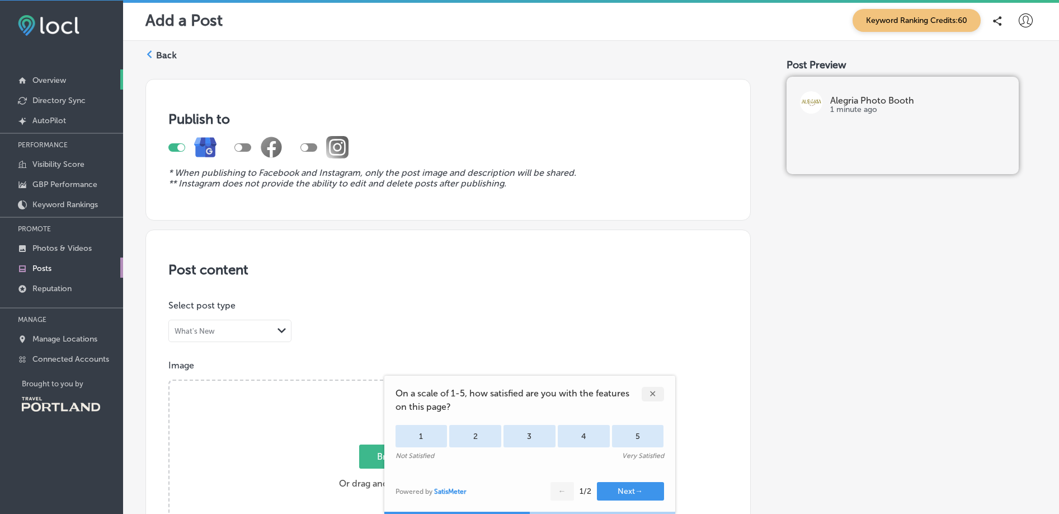
click at [55, 76] on p "Overview" at bounding box center [49, 81] width 34 height 10
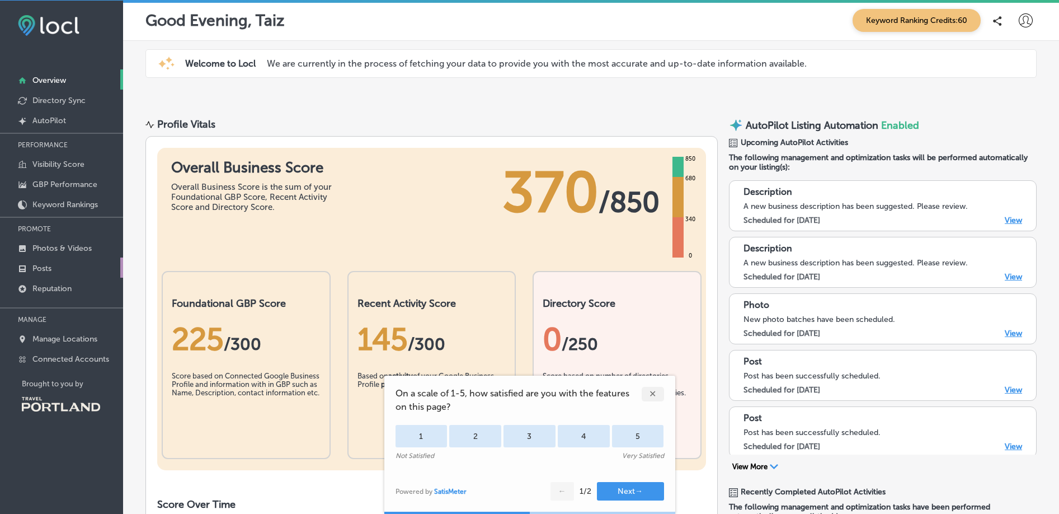
click at [51, 262] on link "Posts" at bounding box center [61, 267] width 123 height 20
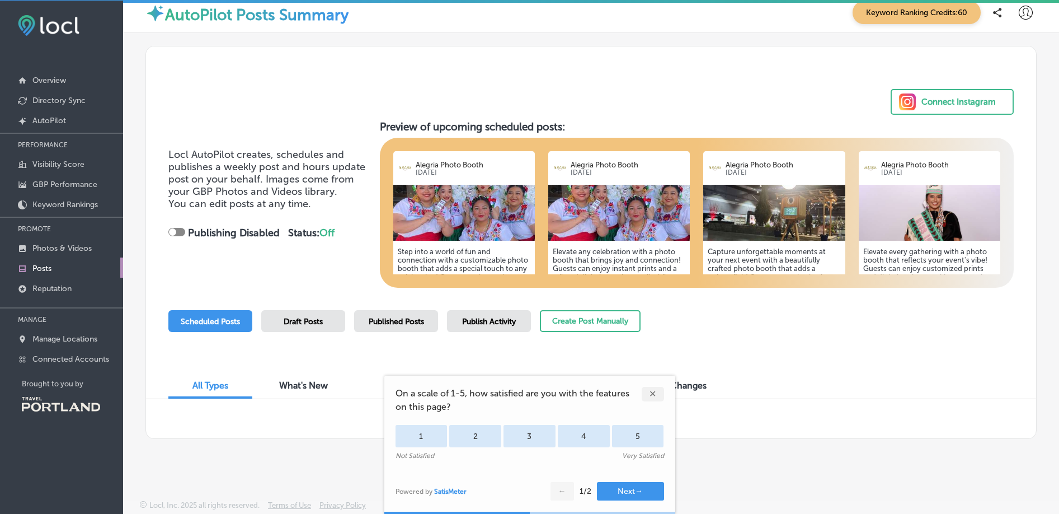
scroll to position [3, 0]
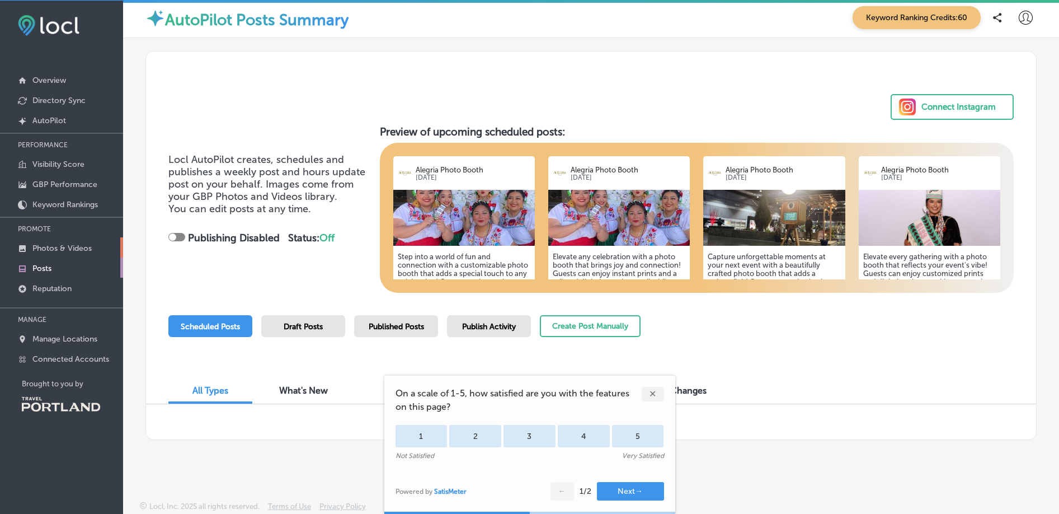
click at [31, 251] on link "Photos & Videos" at bounding box center [61, 247] width 123 height 20
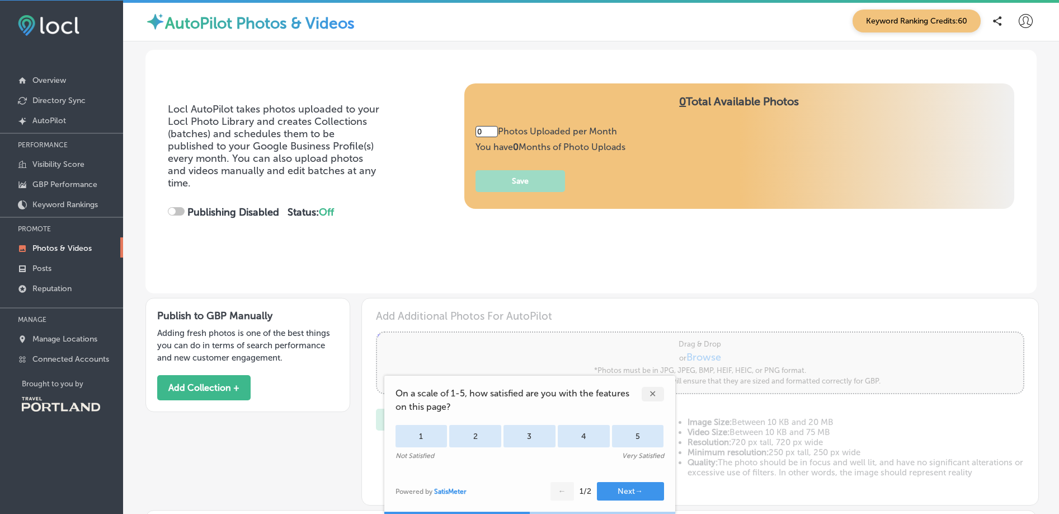
type input "2"
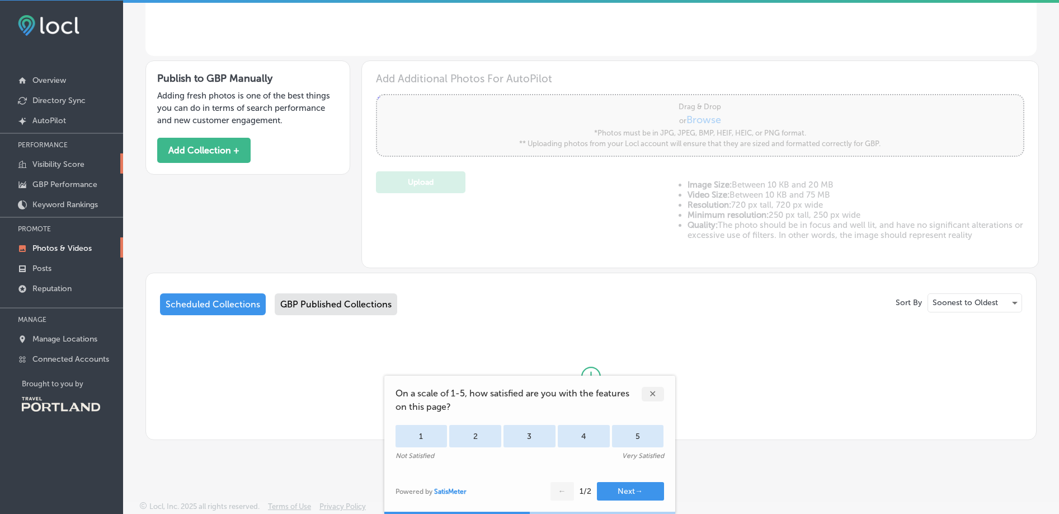
click at [63, 160] on p "Visibility Score" at bounding box center [58, 164] width 52 height 10
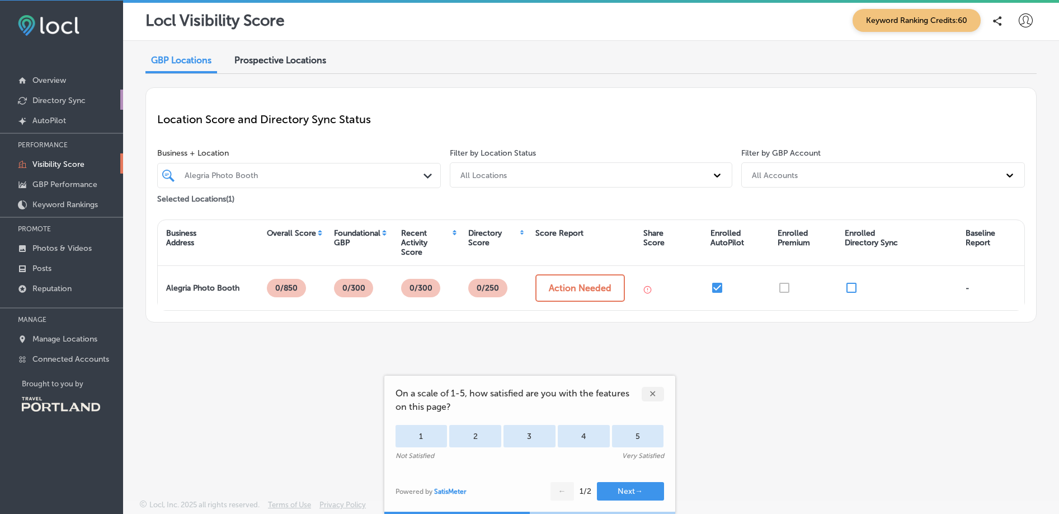
click at [68, 100] on p "Directory Sync" at bounding box center [58, 101] width 53 height 10
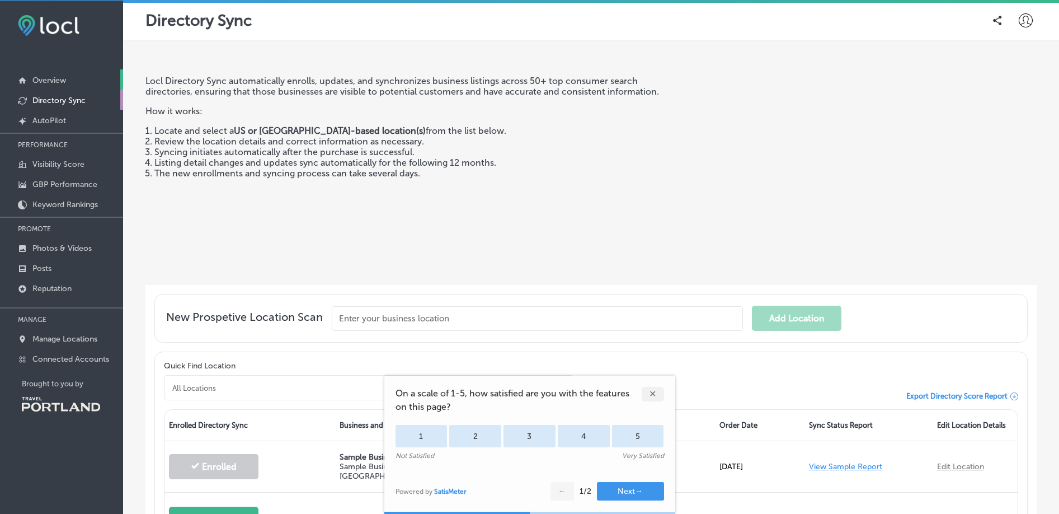
click at [81, 77] on link "Overview" at bounding box center [61, 79] width 123 height 20
